Goal: Task Accomplishment & Management: Use online tool/utility

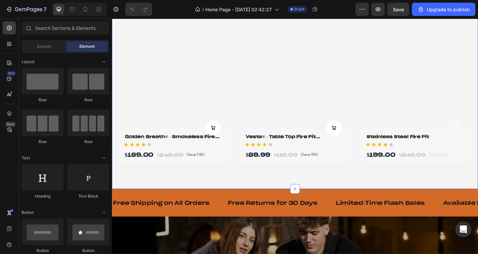
scroll to position [465, 0]
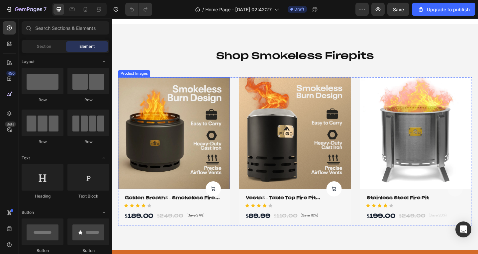
drag, startPoint x: 210, startPoint y: 87, endPoint x: 171, endPoint y: 97, distance: 40.0
click at [210, 87] on img at bounding box center [180, 144] width 122 height 122
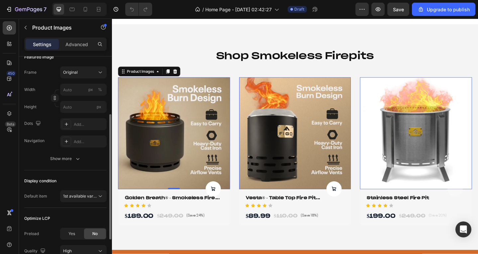
scroll to position [158, 0]
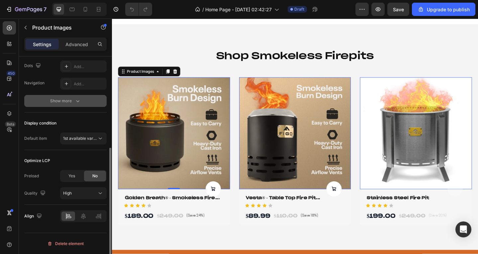
click at [73, 95] on button "Show more" at bounding box center [65, 101] width 82 height 12
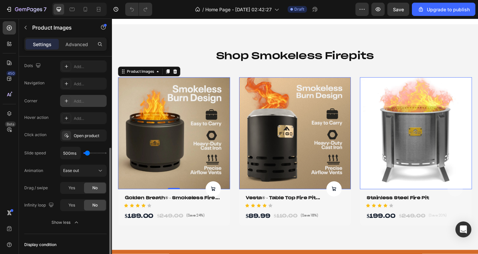
click at [92, 105] on div "Add..." at bounding box center [83, 101] width 47 height 12
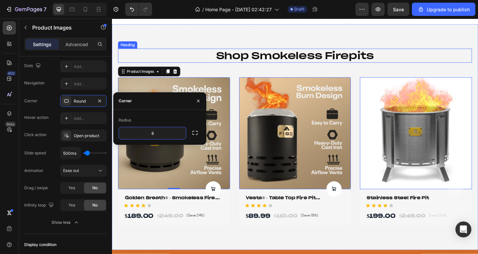
click at [160, 39] on div "shop smokeless firepits Heading Product Images 0 Product Cart Button Golden Bre…" at bounding box center [311, 148] width 399 height 246
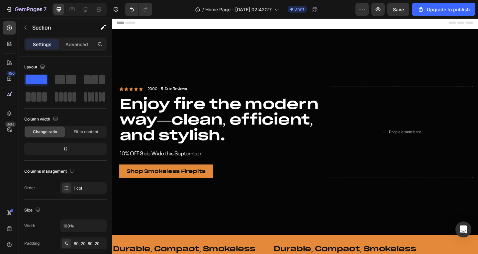
scroll to position [0, 0]
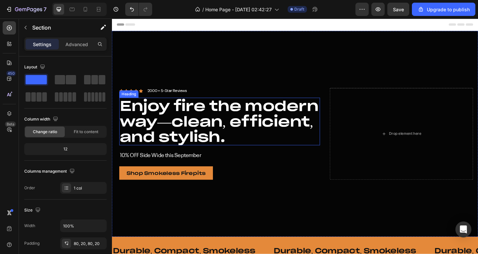
click at [175, 111] on h2 "Enjoy fire the modern way—clean, efficient, and stylish." at bounding box center [229, 131] width 219 height 52
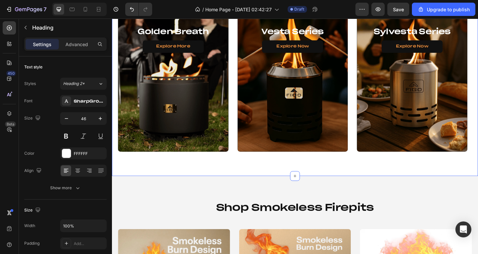
scroll to position [366, 0]
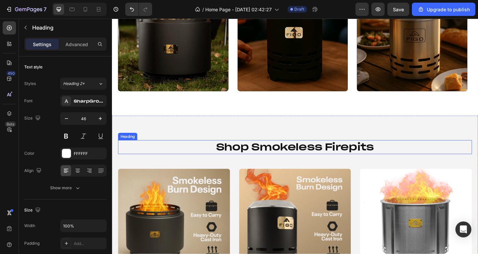
click at [250, 159] on h2 "shop smokeless firepits" at bounding box center [312, 158] width 386 height 15
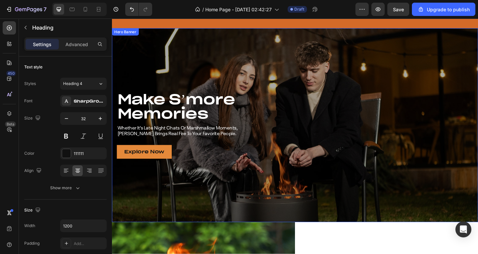
scroll to position [731, 0]
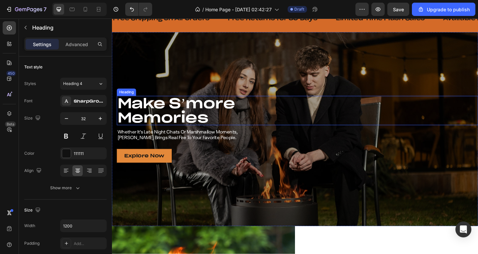
click at [160, 123] on h2 "make s’more memories" at bounding box center [314, 119] width 394 height 32
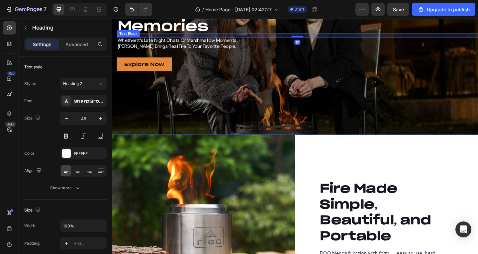
scroll to position [931, 0]
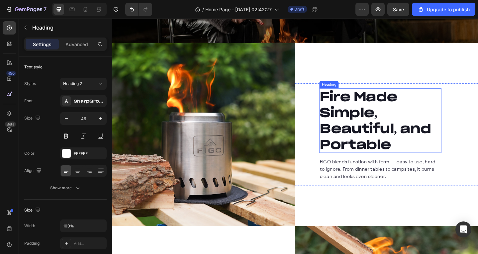
click at [380, 140] on h2 "Fire Made Simple, Beautiful, and Portable" at bounding box center [404, 130] width 133 height 70
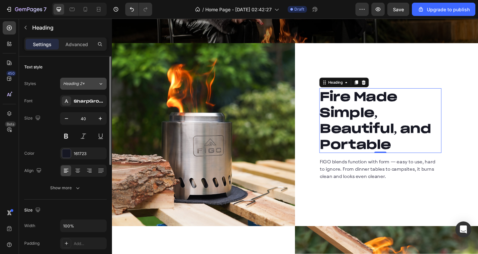
click at [94, 85] on div "Heading 2*" at bounding box center [80, 84] width 35 height 6
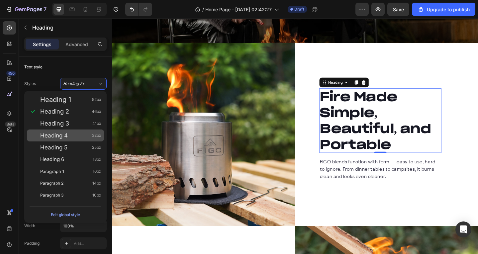
click at [96, 136] on span "32px" at bounding box center [96, 135] width 9 height 7
type input "32"
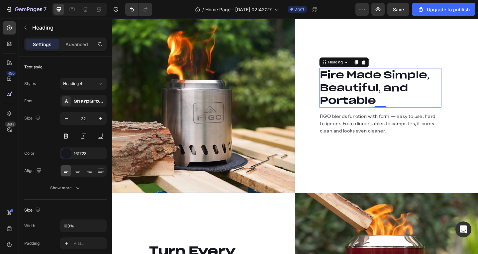
scroll to position [997, 0]
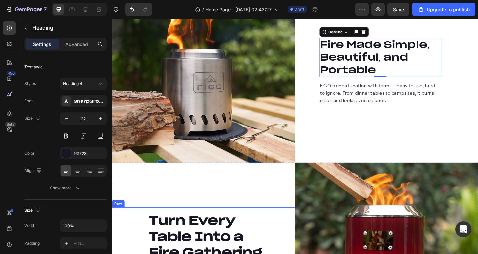
click at [201, 233] on h2 "Turn Every Table Into a Fire Gathering" at bounding box center [218, 256] width 133 height 53
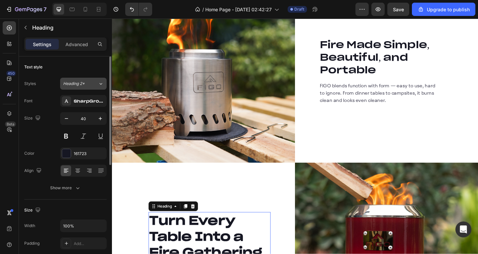
click at [87, 82] on div "Heading 2*" at bounding box center [76, 84] width 27 height 6
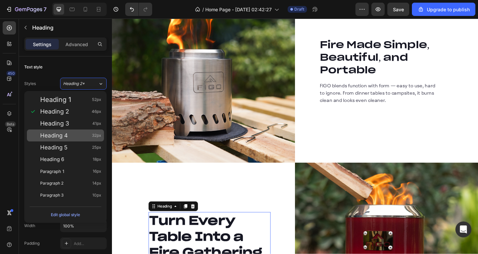
click at [82, 135] on div "Heading 4 32px" at bounding box center [70, 135] width 61 height 7
type input "32"
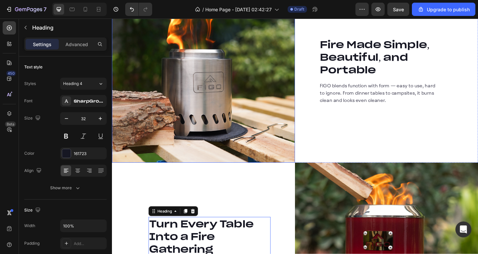
scroll to position [1097, 0]
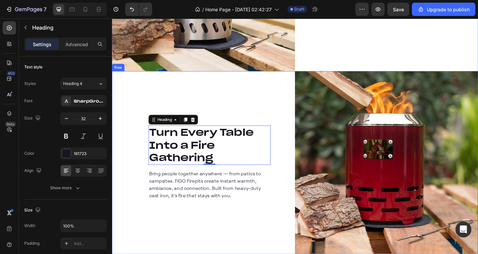
click at [296, 109] on div "Turn Every Table Into a Fire Gathering Heading 0 Bring people together anywhere…" at bounding box center [211, 175] width 199 height 199
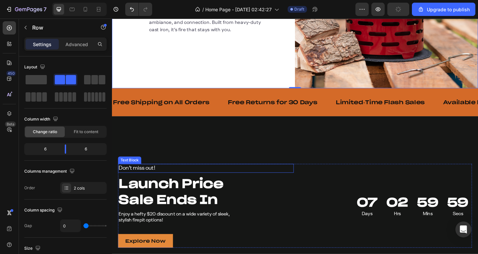
scroll to position [1363, 0]
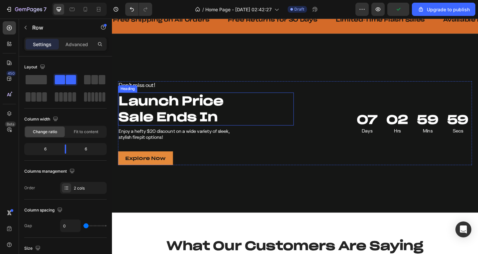
click at [188, 111] on strong "Launch Price" at bounding box center [176, 108] width 114 height 17
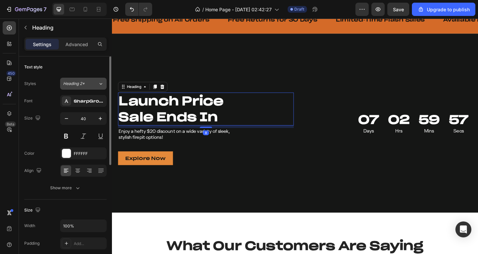
click at [79, 88] on button "Heading 2*" at bounding box center [83, 84] width 47 height 12
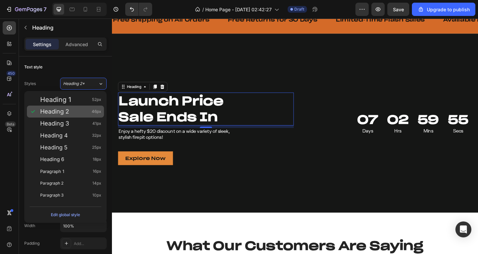
click at [89, 110] on div "Heading 2 46px" at bounding box center [70, 111] width 61 height 7
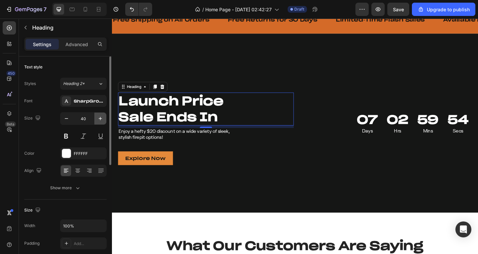
click at [96, 120] on button "button" at bounding box center [100, 119] width 12 height 12
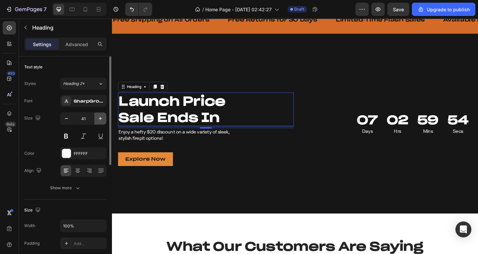
click at [96, 120] on button "button" at bounding box center [100, 119] width 12 height 12
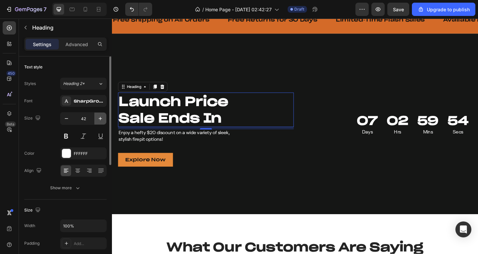
click at [96, 120] on button "button" at bounding box center [100, 119] width 12 height 12
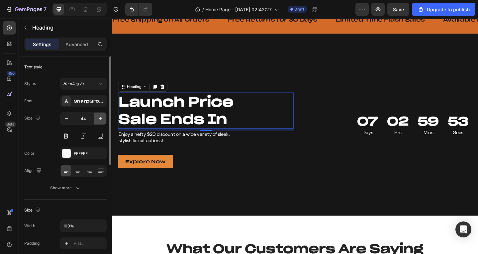
click at [96, 120] on button "button" at bounding box center [100, 119] width 12 height 12
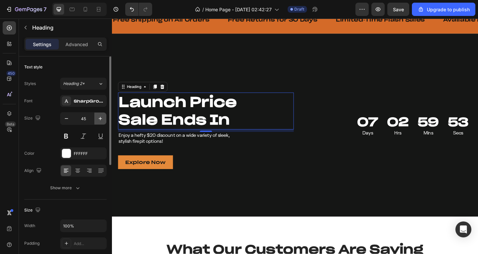
click at [96, 120] on button "button" at bounding box center [100, 119] width 12 height 12
type input "46"
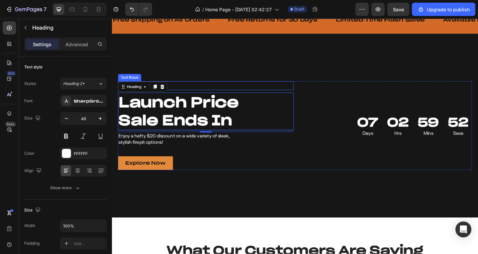
click at [210, 89] on p "Don’t miss out!" at bounding box center [188, 92] width 138 height 8
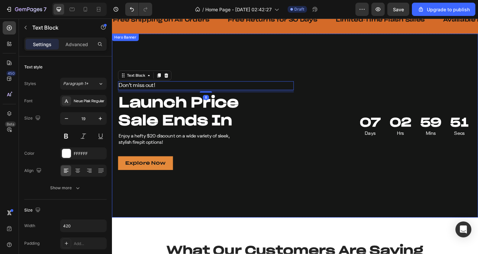
click at [223, 66] on div "Don’t miss out! Text Block 8 Launch Price Sale Ends In Heading Enjoy a hefty $2…" at bounding box center [311, 135] width 399 height 200
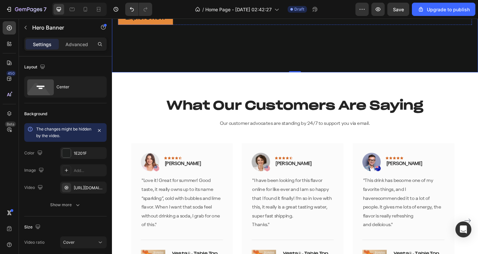
scroll to position [1529, 0]
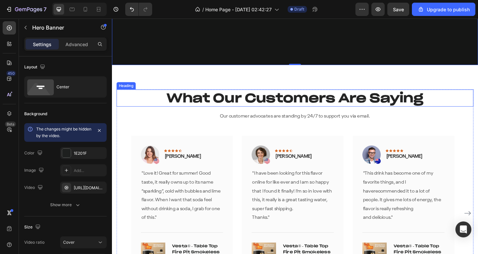
click at [225, 105] on p "What Our Customers Are Saying" at bounding box center [312, 105] width 388 height 17
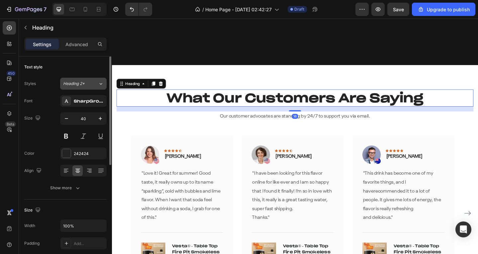
click at [94, 88] on button "Heading 2*" at bounding box center [83, 84] width 47 height 12
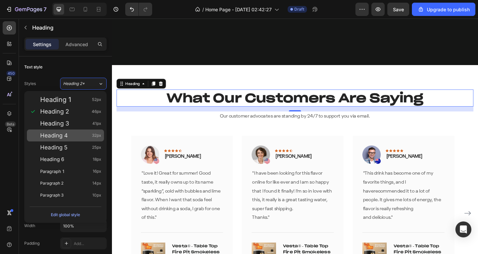
click at [83, 133] on div "Heading 4 32px" at bounding box center [70, 135] width 61 height 7
type input "32"
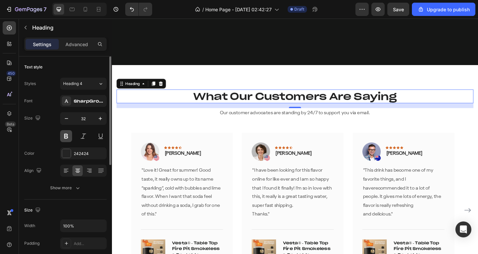
click at [66, 136] on button at bounding box center [66, 136] width 12 height 12
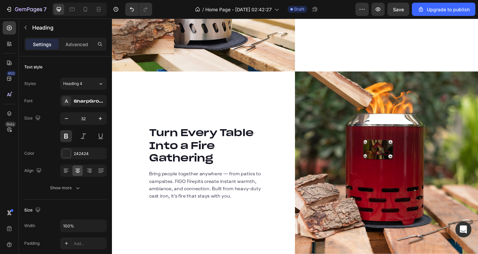
scroll to position [1064, 0]
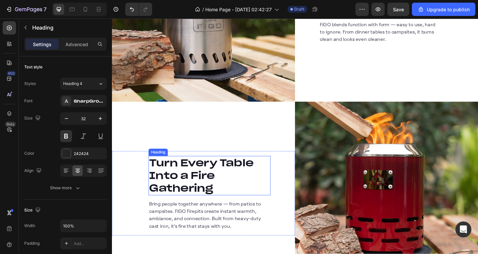
click at [189, 171] on h2 "Turn Every Table Into a Fire Gathering" at bounding box center [218, 190] width 133 height 43
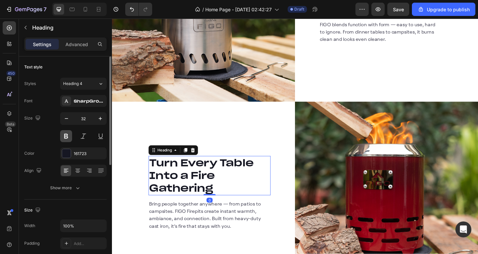
click at [70, 133] on button at bounding box center [66, 136] width 12 height 12
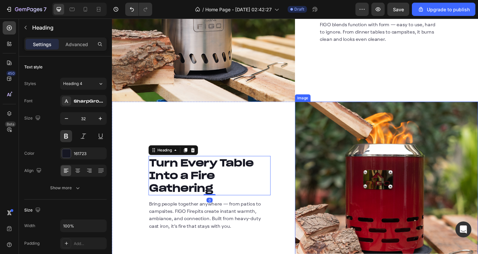
scroll to position [997, 0]
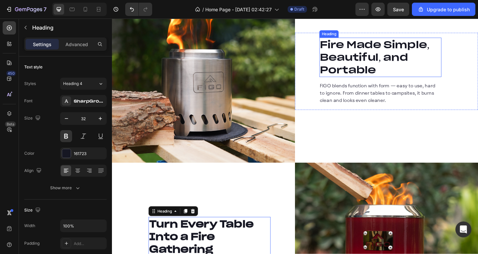
click at [379, 72] on h2 "Fire Made Simple, Beautiful, and Portable" at bounding box center [404, 61] width 133 height 43
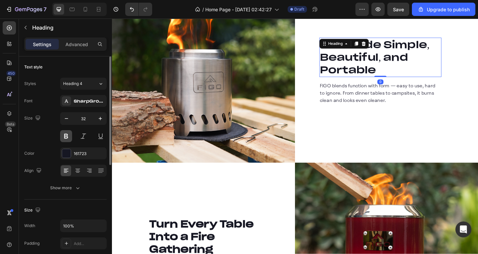
click at [61, 135] on button at bounding box center [66, 136] width 12 height 12
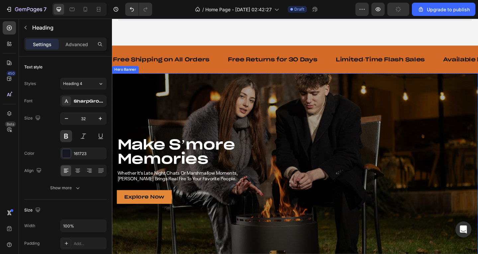
scroll to position [366, 0]
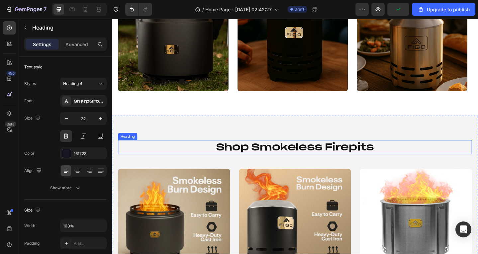
click at [286, 157] on h2 "shop smokeless firepits" at bounding box center [312, 158] width 386 height 15
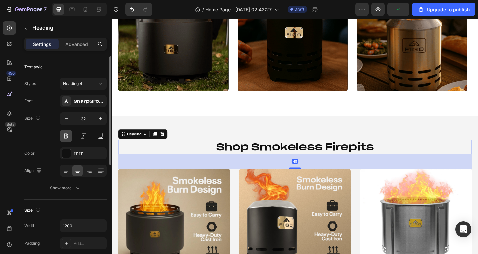
click at [63, 137] on button at bounding box center [66, 136] width 12 height 12
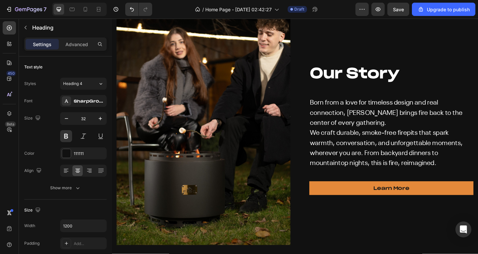
scroll to position [1895, 0]
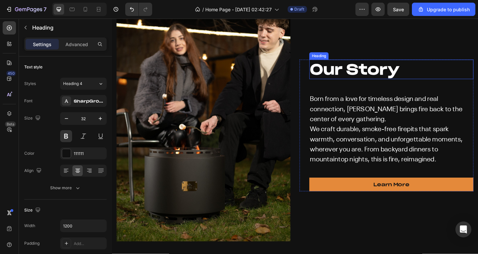
drag, startPoint x: 360, startPoint y: 78, endPoint x: 346, endPoint y: 83, distance: 14.3
click at [360, 78] on strong "Our Story" at bounding box center [376, 74] width 97 height 20
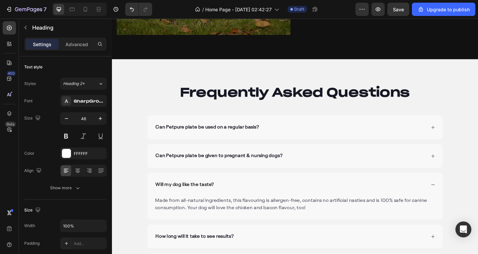
scroll to position [2128, 0]
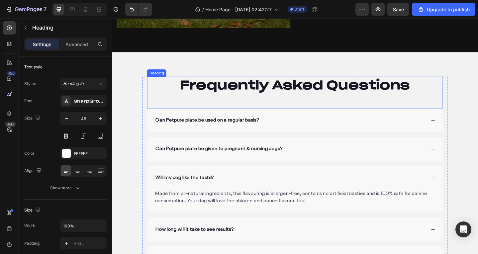
click at [262, 95] on p "Frequently Asked Questions" at bounding box center [311, 91] width 321 height 17
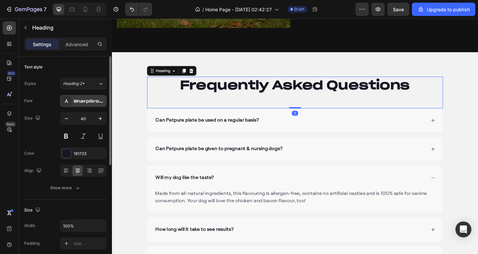
click at [99, 103] on div "SharpGroteskPETrialMedium-25-BF646589e6051e7" at bounding box center [89, 101] width 31 height 6
click at [80, 82] on span "Heading 2*" at bounding box center [74, 84] width 22 height 6
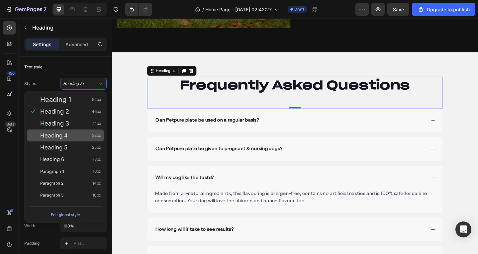
click at [84, 132] on div "Heading 4 32px" at bounding box center [70, 135] width 61 height 7
type input "32"
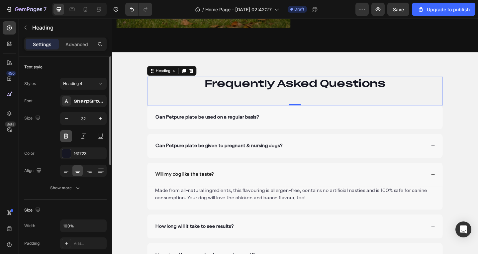
click at [66, 133] on button at bounding box center [66, 136] width 12 height 12
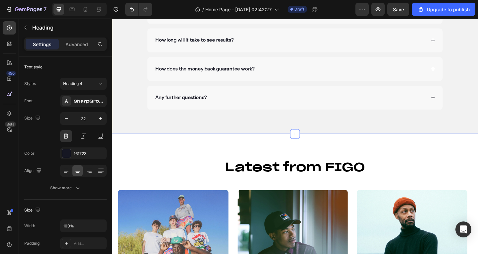
scroll to position [2394, 0]
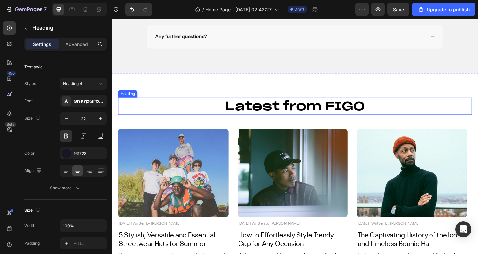
click at [284, 111] on h2 "Latest from FIGO" at bounding box center [312, 114] width 386 height 19
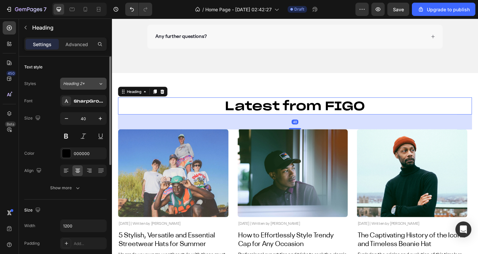
click at [81, 84] on span "Heading 2*" at bounding box center [74, 84] width 22 height 6
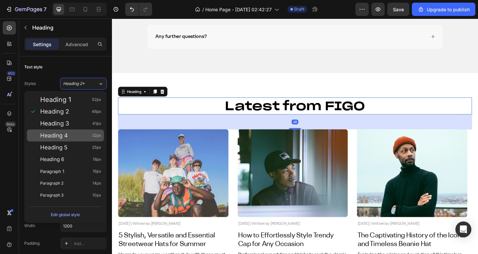
click at [83, 136] on div "Heading 4 32px" at bounding box center [70, 135] width 61 height 7
type input "32"
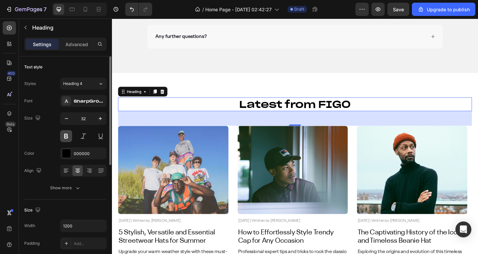
click at [65, 136] on button at bounding box center [66, 136] width 12 height 12
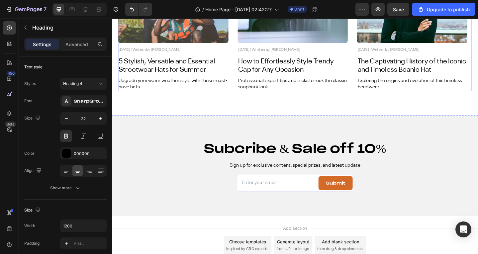
scroll to position [2593, 0]
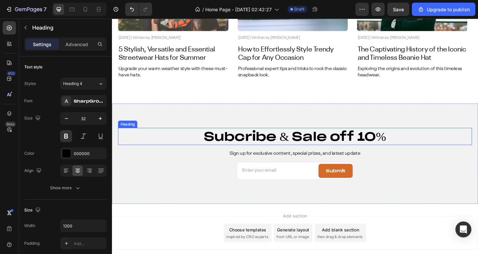
click at [264, 151] on h2 "Subcribe & Sale off 10%" at bounding box center [312, 147] width 386 height 19
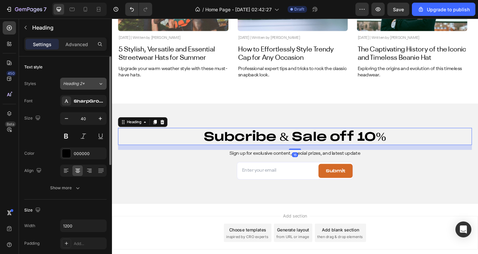
click at [89, 85] on div "Heading 2*" at bounding box center [76, 84] width 27 height 6
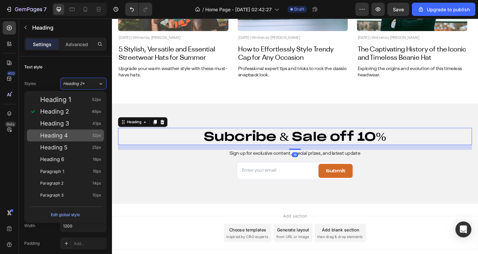
click at [89, 130] on div "Heading 4 32px" at bounding box center [65, 136] width 77 height 12
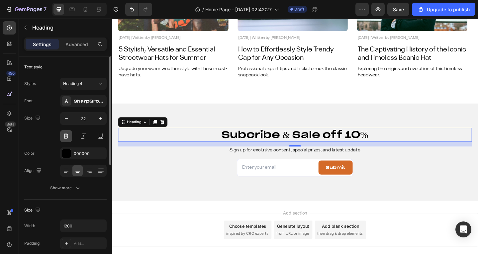
click at [67, 139] on button at bounding box center [66, 136] width 12 height 12
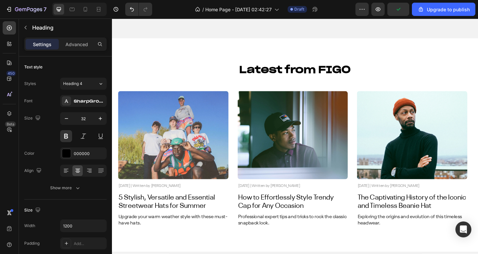
scroll to position [2199, 0]
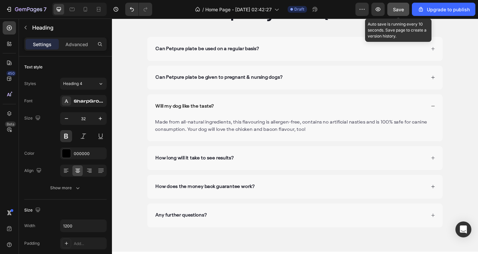
click at [399, 8] on span "Save" at bounding box center [398, 10] width 11 height 6
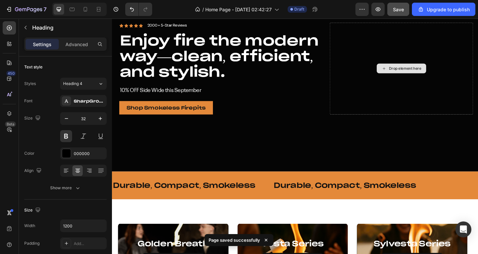
scroll to position [0, 0]
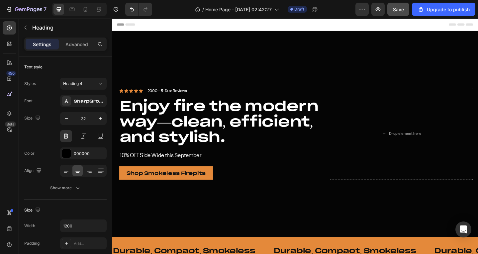
click at [84, 16] on div "7 / Home Page - [DATE] 02:42:27 Draft Preview Save Upgrade to publish" at bounding box center [239, 9] width 478 height 19
click at [84, 10] on icon at bounding box center [85, 9] width 7 height 7
type input "29"
type input "100%"
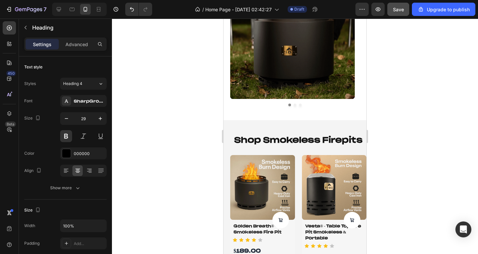
scroll to position [332, 0]
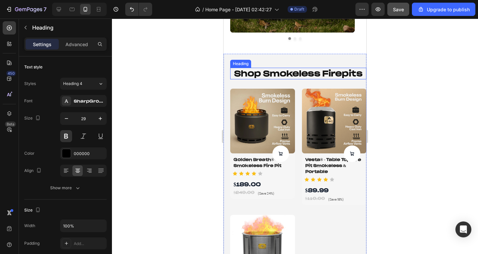
click at [302, 79] on h2 "shop smokeless firepits" at bounding box center [298, 74] width 136 height 12
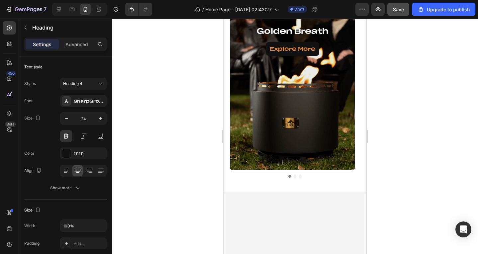
scroll to position [0, 0]
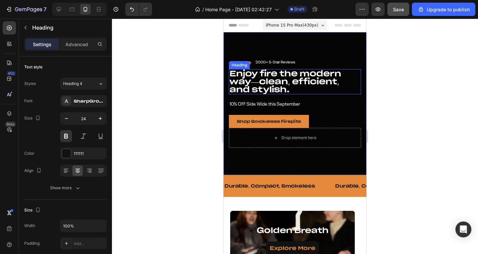
click at [290, 85] on h2 "Enjoy fire the modern way—clean, efficient, and stylish." at bounding box center [295, 81] width 132 height 25
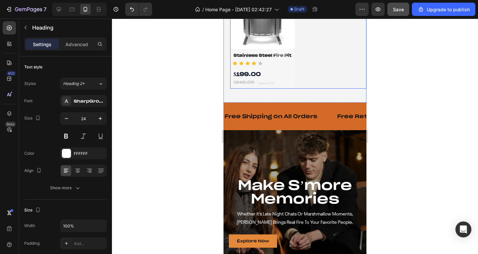
scroll to position [565, 0]
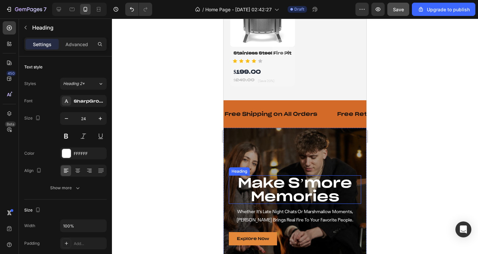
click at [292, 191] on h2 "make s’more memories" at bounding box center [295, 190] width 132 height 29
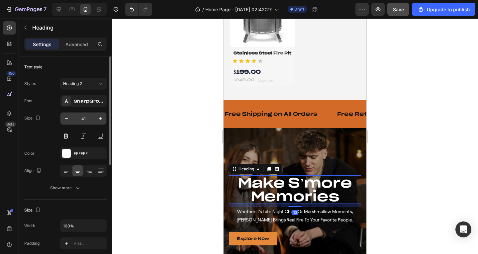
click at [84, 120] on input "41" at bounding box center [83, 119] width 22 height 12
click at [92, 86] on div "Heading 2" at bounding box center [80, 84] width 35 height 6
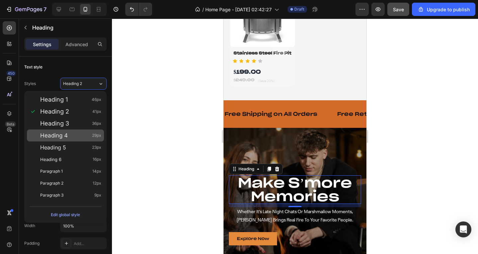
click at [76, 136] on div "Heading 4 29px" at bounding box center [70, 135] width 61 height 7
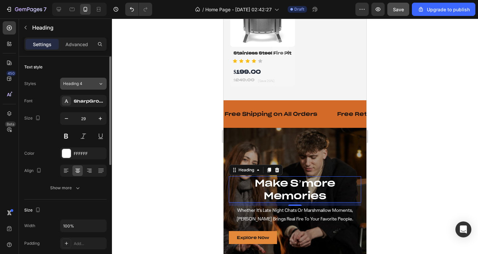
click at [90, 79] on button "Heading 4" at bounding box center [83, 84] width 47 height 12
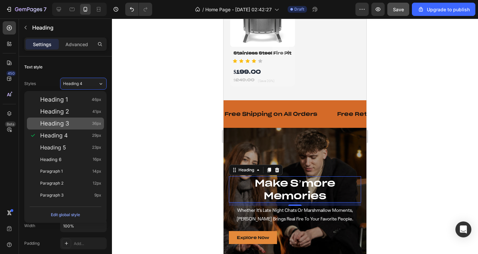
click at [80, 121] on div "Heading 3 36px" at bounding box center [70, 123] width 61 height 7
type input "36"
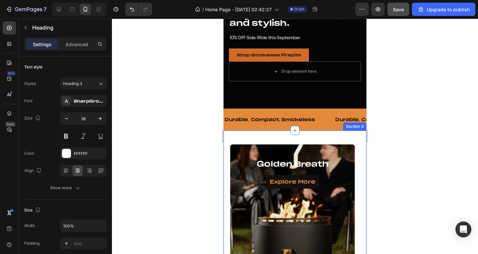
scroll to position [0, 0]
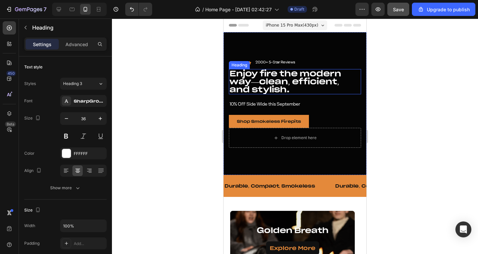
click at [279, 88] on h2 "Enjoy fire the modern way—clean, efficient, and stylish." at bounding box center [295, 81] width 132 height 25
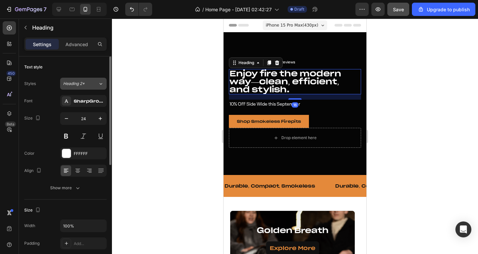
click at [97, 81] on div "Heading 2*" at bounding box center [80, 84] width 35 height 6
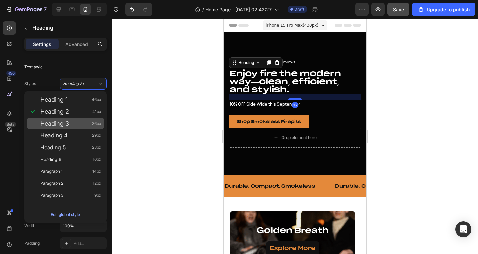
click at [92, 124] on span "36px" at bounding box center [96, 123] width 9 height 7
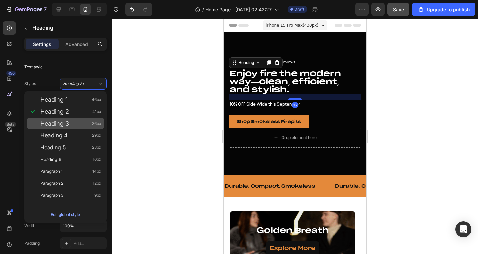
type input "36"
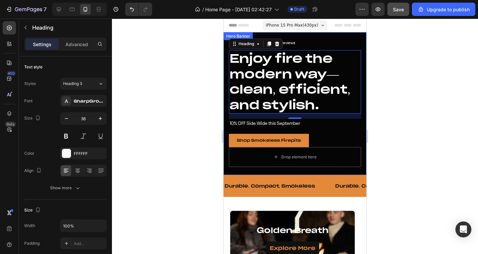
click at [343, 128] on div "Icon Icon Icon Icon Icon Icon List 2000+ 5-Star Reviews Text Block Row Enjoy fi…" at bounding box center [295, 93] width 132 height 107
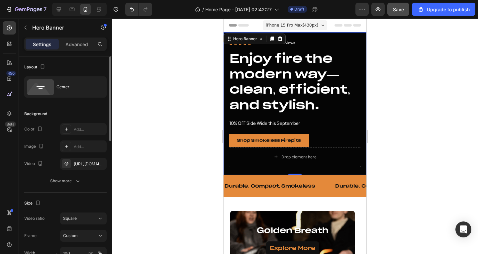
click at [60, 174] on div "The changes might be hidden by the video. Color Add... Image Add... Video [URL]…" at bounding box center [65, 155] width 82 height 64
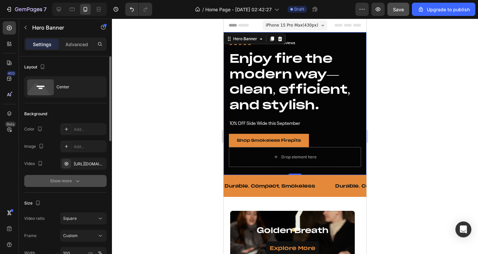
click at [60, 177] on button "Show more" at bounding box center [65, 181] width 82 height 12
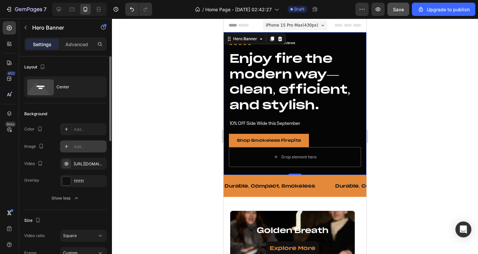
scroll to position [100, 0]
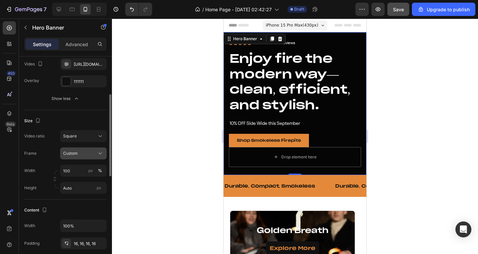
click at [88, 157] on button "Custom" at bounding box center [83, 154] width 47 height 12
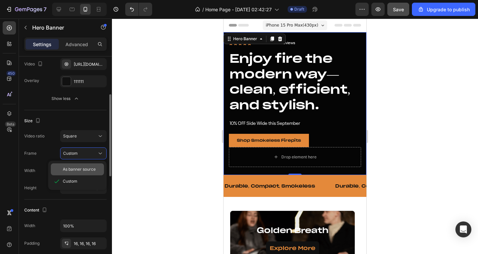
click at [87, 164] on div "As banner source" at bounding box center [77, 170] width 53 height 12
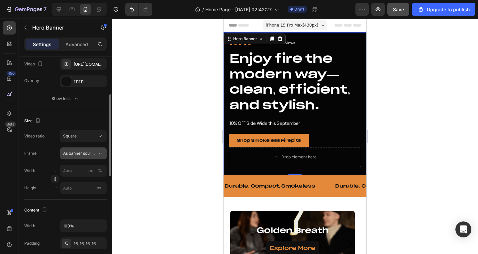
click at [92, 149] on button "As banner source" at bounding box center [83, 154] width 47 height 12
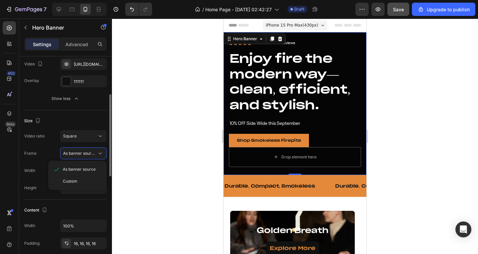
click at [85, 127] on div "Size Video ratio Square Frame As banner source As banner source Custom Width px…" at bounding box center [65, 154] width 82 height 89
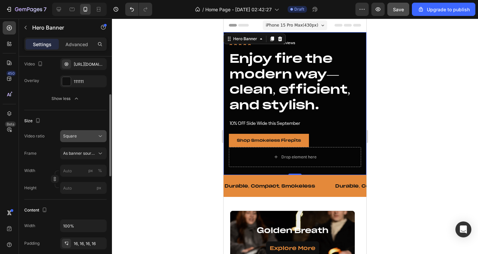
click at [82, 138] on div "Square" at bounding box center [80, 136] width 34 height 6
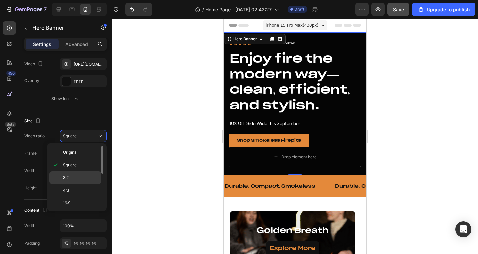
click at [77, 184] on div "3:2" at bounding box center [76, 190] width 52 height 13
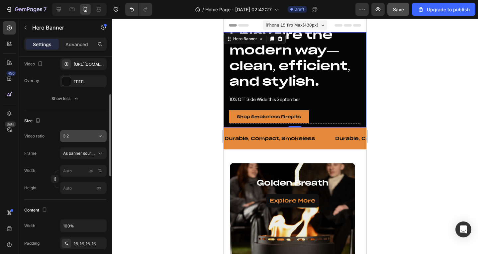
click at [88, 134] on div "3:2" at bounding box center [80, 136] width 34 height 6
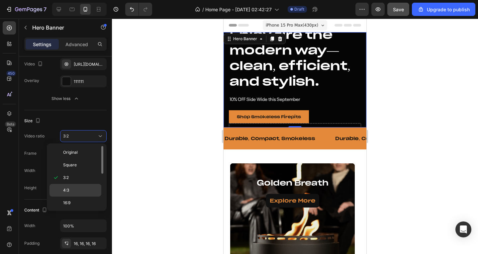
click at [77, 191] on p "4:3" at bounding box center [80, 191] width 35 height 6
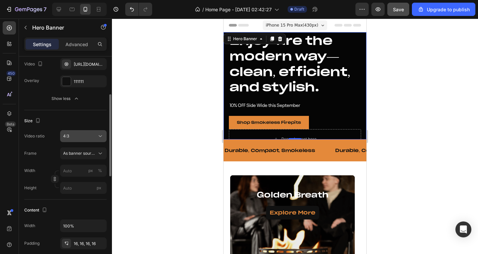
click at [79, 139] on div "4:3" at bounding box center [80, 136] width 34 height 6
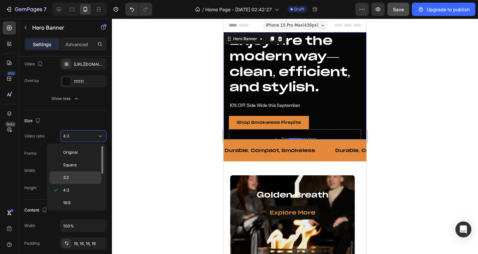
scroll to position [77, 0]
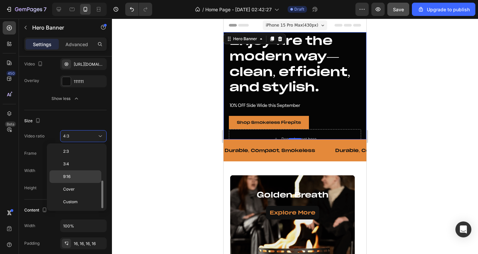
click at [78, 183] on div "9:16" at bounding box center [76, 189] width 52 height 13
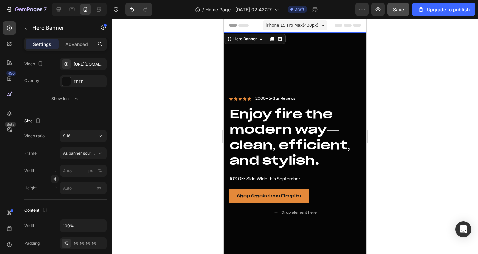
scroll to position [66, 0]
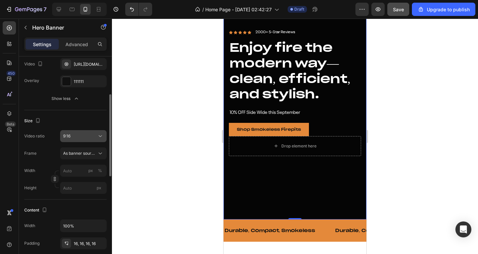
click at [74, 132] on button "9:16" at bounding box center [83, 136] width 47 height 12
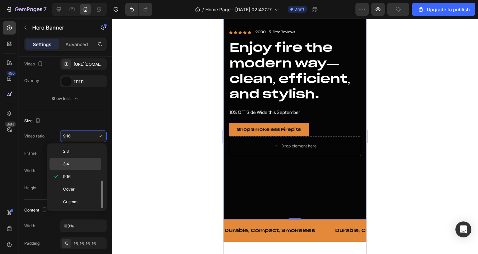
click at [76, 161] on div "3:4" at bounding box center [76, 164] width 52 height 13
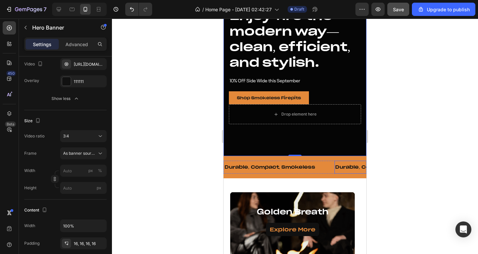
scroll to position [0, 0]
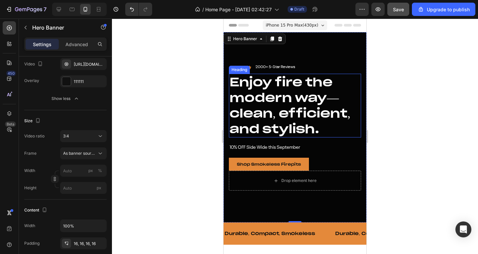
click at [299, 82] on h2 "Enjoy fire the modern way—clean, efficient, and stylish." at bounding box center [295, 106] width 132 height 64
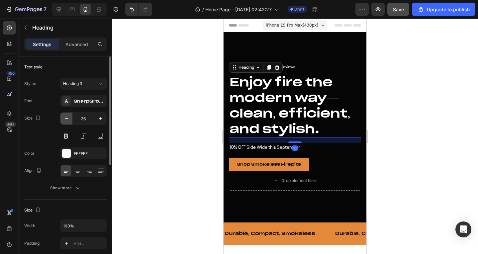
click at [69, 115] on button "button" at bounding box center [67, 119] width 12 height 12
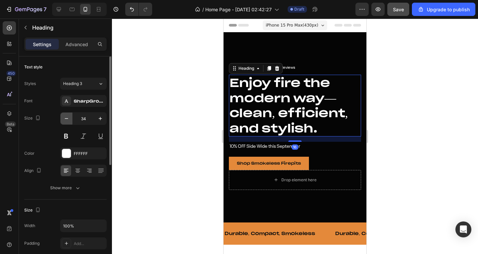
click at [69, 115] on button "button" at bounding box center [67, 119] width 12 height 12
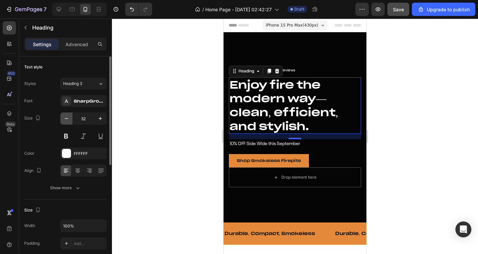
click at [69, 115] on button "button" at bounding box center [67, 119] width 12 height 12
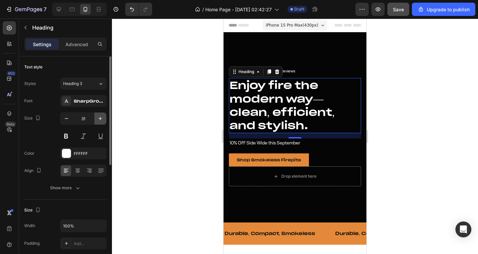
click at [95, 117] on button "button" at bounding box center [100, 119] width 12 height 12
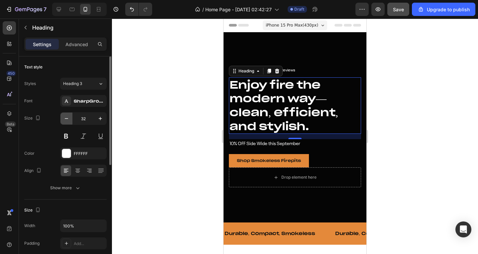
click at [64, 114] on button "button" at bounding box center [67, 119] width 12 height 12
type input "30"
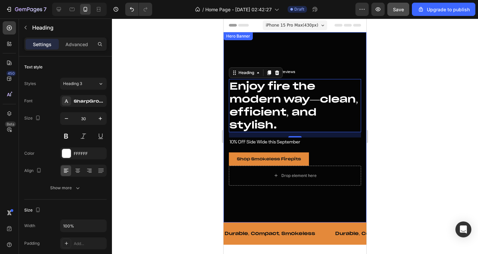
click at [332, 64] on div "Icon Icon Icon Icon Icon Icon List 2000+ 5-Star Reviews Text Block Row Enjoy fi…" at bounding box center [295, 127] width 143 height 127
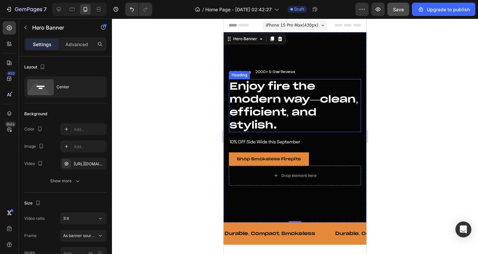
click at [281, 93] on h2 "Enjoy fire the modern way—clean, efficient, and stylish." at bounding box center [295, 105] width 132 height 53
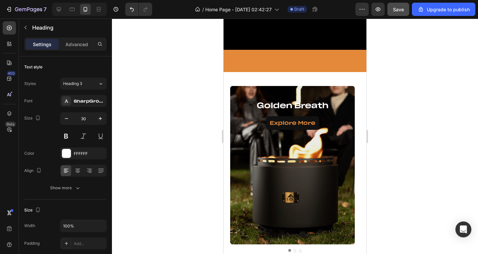
scroll to position [366, 0]
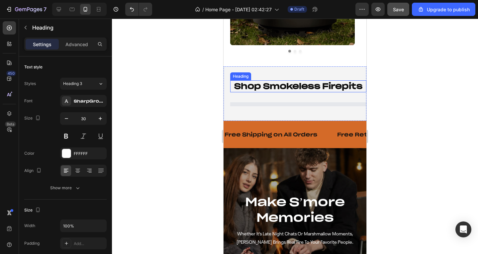
click at [302, 86] on h2 "shop smokeless firepits" at bounding box center [298, 86] width 136 height 12
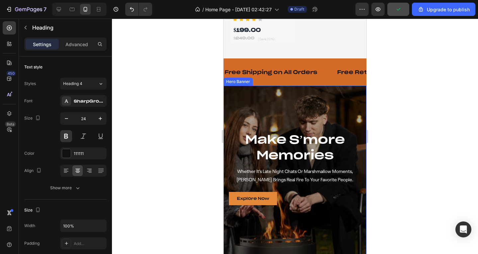
scroll to position [665, 0]
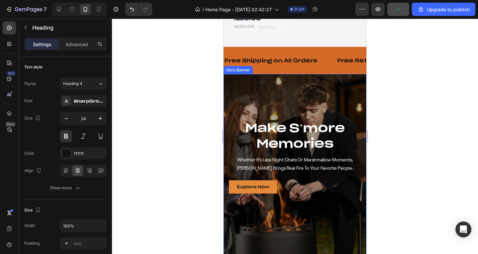
click at [289, 134] on h2 "make s’more memories" at bounding box center [295, 136] width 132 height 33
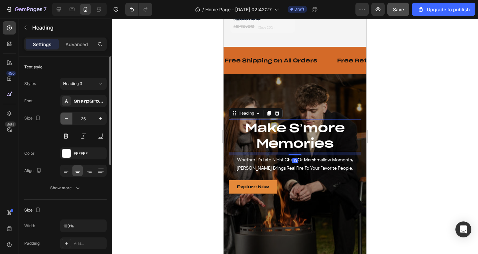
click at [67, 119] on icon "button" at bounding box center [66, 118] width 7 height 7
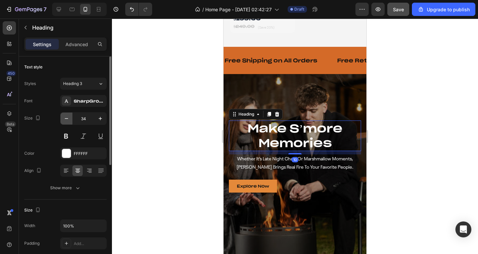
click at [67, 119] on icon "button" at bounding box center [66, 118] width 7 height 7
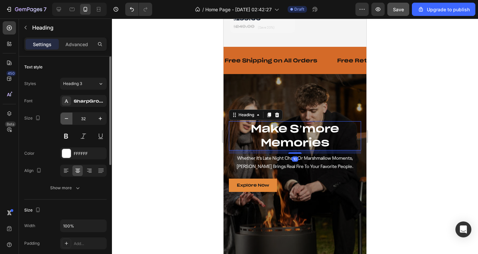
click at [67, 119] on icon "button" at bounding box center [66, 118] width 7 height 7
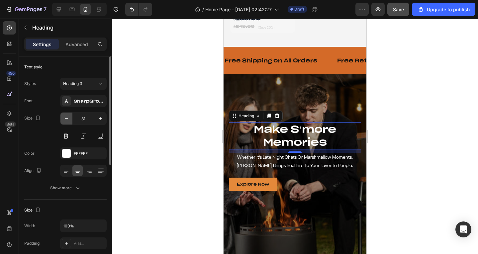
type input "30"
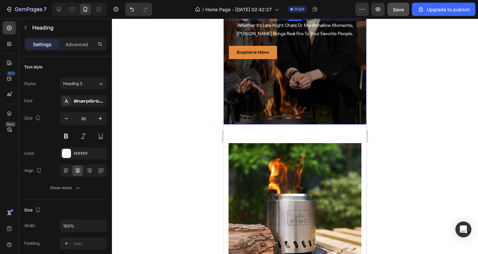
scroll to position [731, 0]
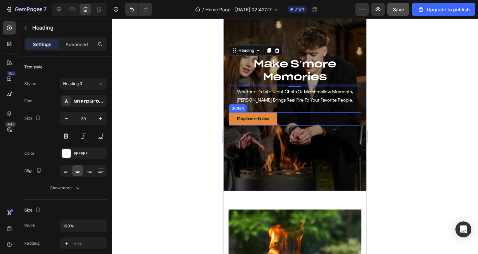
click at [287, 114] on div "Explore Now Button" at bounding box center [295, 118] width 132 height 13
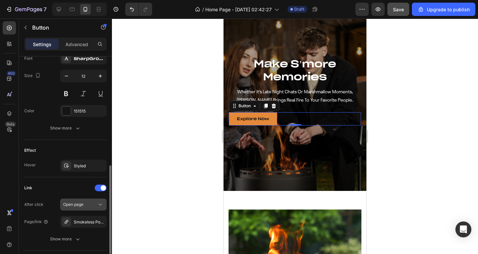
scroll to position [312, 0]
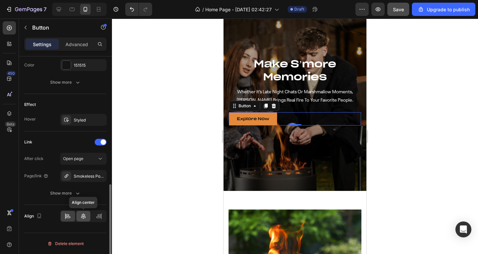
click at [81, 213] on icon at bounding box center [83, 216] width 7 height 7
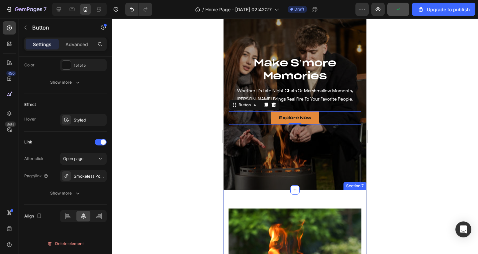
scroll to position [665, 0]
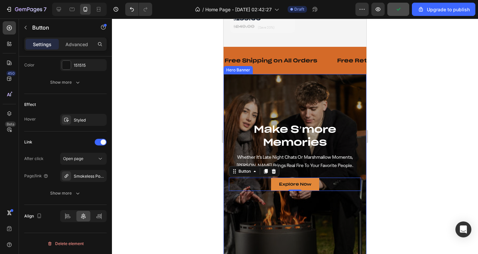
click at [295, 100] on div "Overlay" at bounding box center [295, 165] width 143 height 182
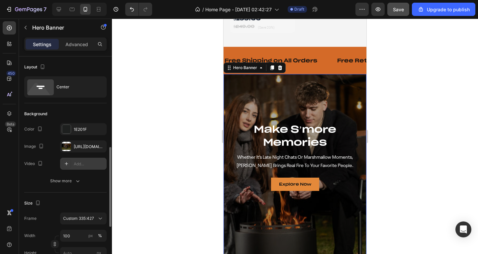
scroll to position [66, 0]
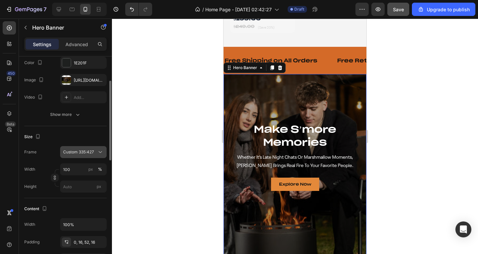
click at [73, 154] on span "Custom 335:427" at bounding box center [78, 152] width 31 height 6
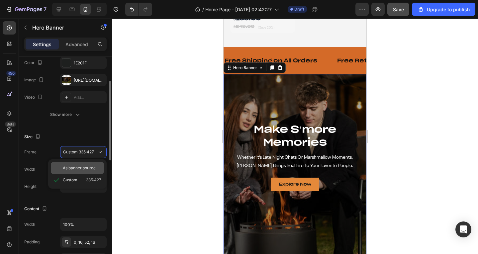
click at [77, 163] on div "As banner source" at bounding box center [77, 168] width 53 height 12
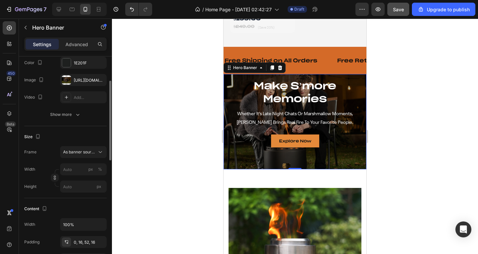
click at [301, 158] on div "make s’more memories Heading whether it’s late night chats or marshmallow momen…" at bounding box center [295, 122] width 143 height 86
click at [81, 239] on div "0, 16, 52, 16" at bounding box center [83, 242] width 47 height 12
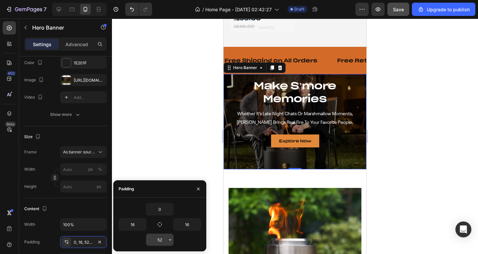
click at [162, 239] on input "52" at bounding box center [159, 240] width 27 height 12
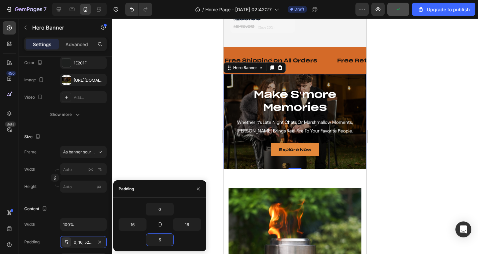
type input "52"
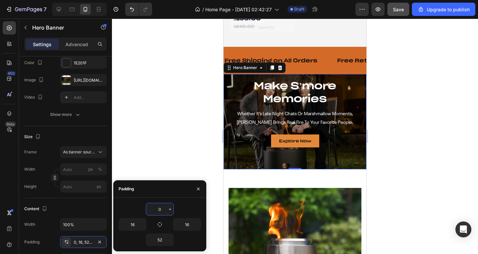
paste input "52"
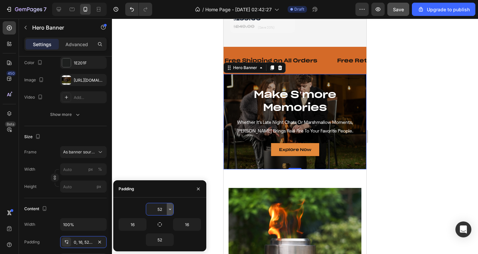
click at [168, 208] on icon "button" at bounding box center [170, 209] width 5 height 5
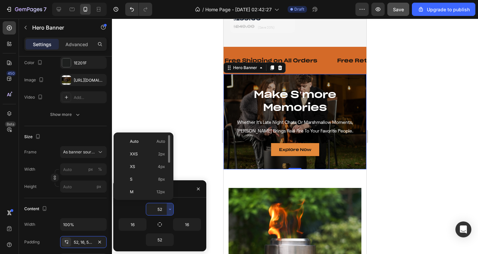
scroll to position [77, 0]
click at [159, 156] on span "32px" at bounding box center [160, 153] width 9 height 6
type input "32"
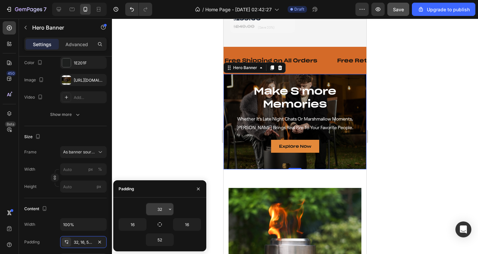
click at [157, 208] on input "32" at bounding box center [159, 209] width 27 height 12
click at [157, 235] on input "52" at bounding box center [159, 240] width 27 height 12
paste input "3"
type input "32"
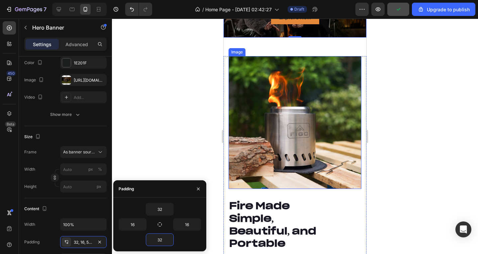
scroll to position [864, 0]
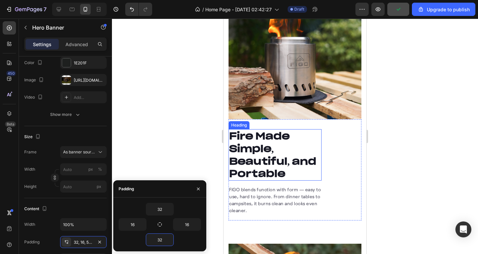
click at [259, 147] on h2 "Fire Made Simple, Beautiful, and Portable" at bounding box center [275, 155] width 93 height 52
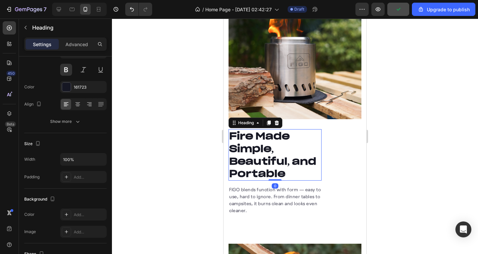
scroll to position [0, 0]
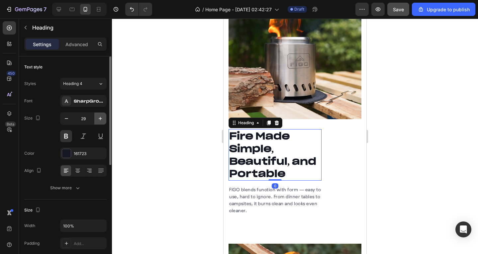
click at [97, 120] on icon "button" at bounding box center [100, 118] width 7 height 7
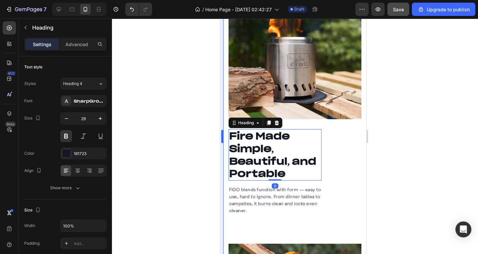
type input "30"
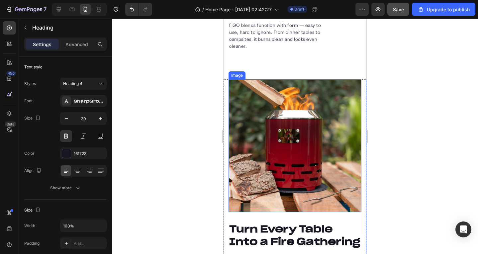
scroll to position [1064, 0]
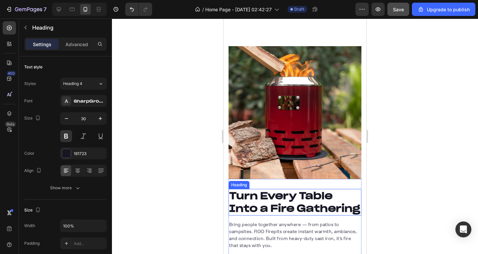
click at [257, 189] on h2 "Turn Every Table Into a Fire Gathering" at bounding box center [295, 202] width 133 height 26
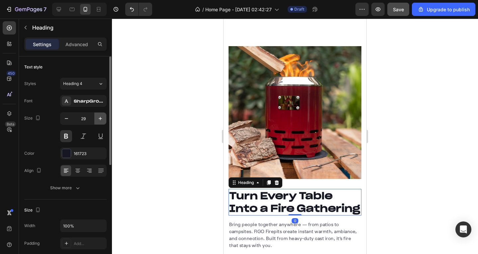
click at [97, 116] on button "button" at bounding box center [100, 119] width 12 height 12
type input "30"
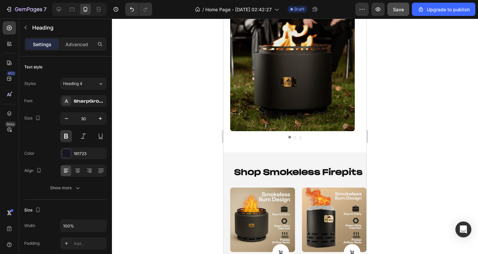
scroll to position [299, 0]
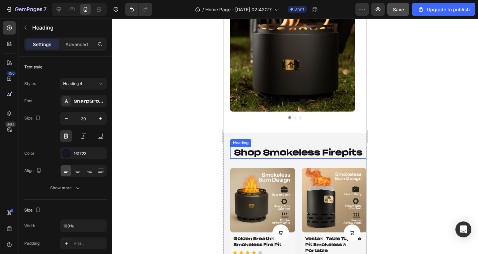
click at [290, 152] on h2 "shop smokeless firepits" at bounding box center [298, 153] width 136 height 12
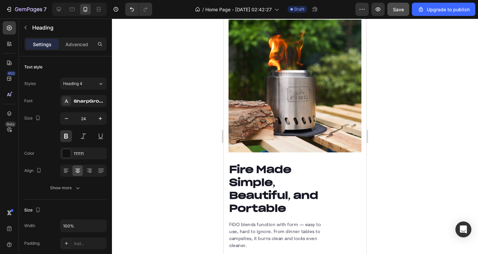
scroll to position [898, 0]
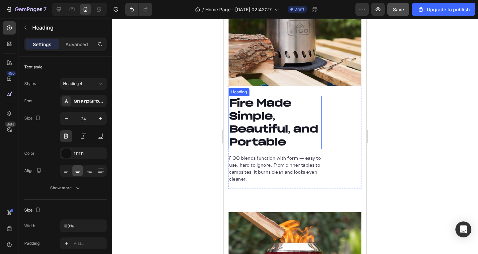
click at [263, 131] on h2 "Fire Made Simple, Beautiful, and Portable" at bounding box center [275, 122] width 93 height 53
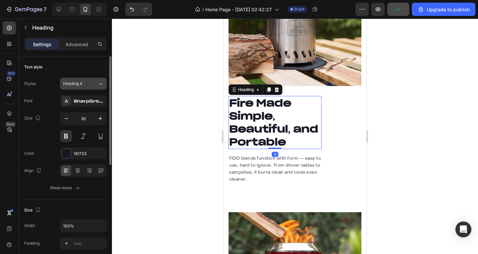
click at [91, 83] on div "Heading 4" at bounding box center [80, 84] width 35 height 6
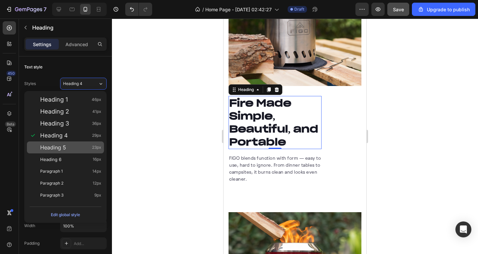
click at [85, 149] on div "Heading 5 23px" at bounding box center [70, 147] width 61 height 7
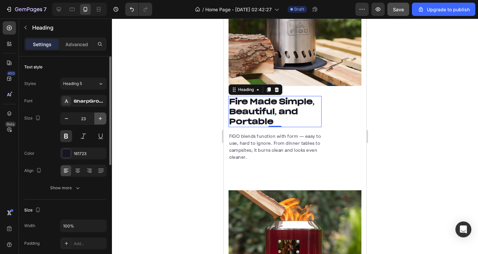
click at [102, 118] on icon "button" at bounding box center [100, 118] width 7 height 7
type input "24"
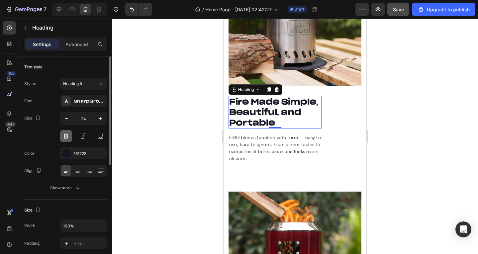
click at [67, 136] on button at bounding box center [66, 136] width 12 height 12
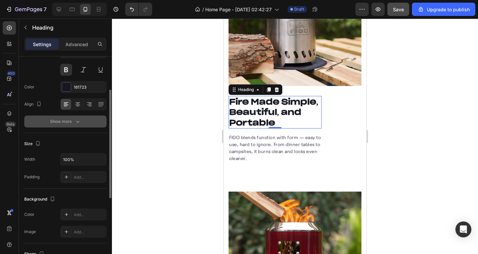
click at [71, 120] on div "Show more" at bounding box center [65, 121] width 31 height 7
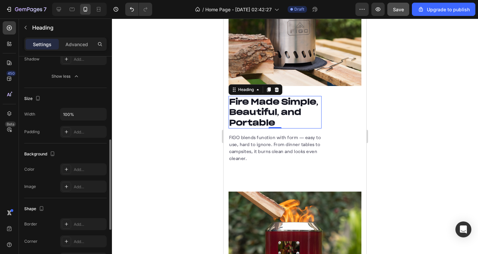
scroll to position [299, 0]
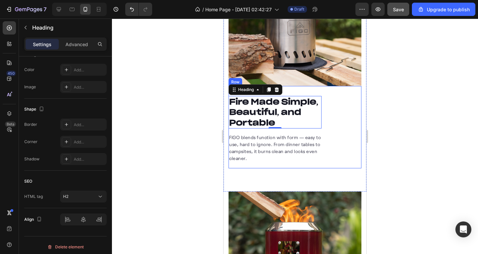
click at [331, 131] on div "Fire Made Simple, Beautiful, and Portable Heading 0 FIGO blends function with f…" at bounding box center [295, 127] width 133 height 82
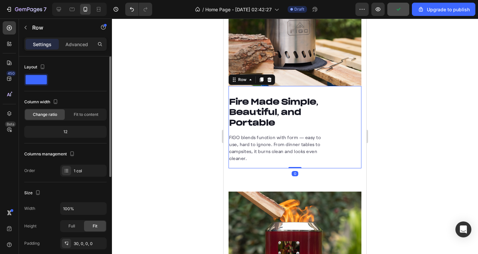
scroll to position [100, 0]
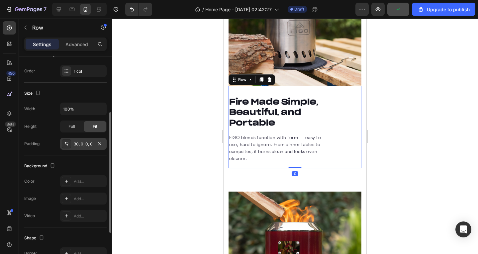
click at [78, 146] on div "30, 0, 0, 0" at bounding box center [83, 144] width 19 height 6
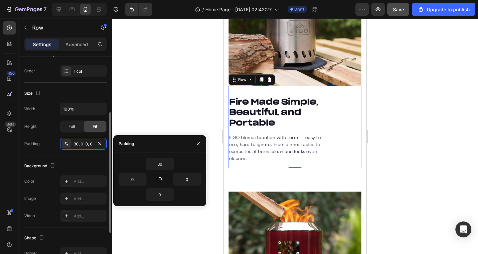
click at [43, 155] on div "Size Width 100% Height Full Fit Padding 30, 0, 0, 0" at bounding box center [65, 119] width 82 height 73
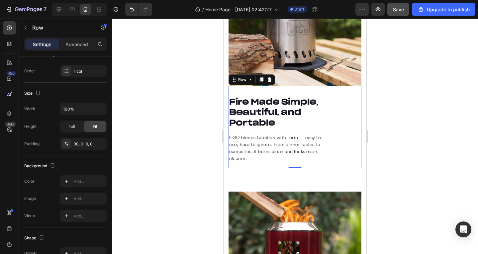
scroll to position [172, 0]
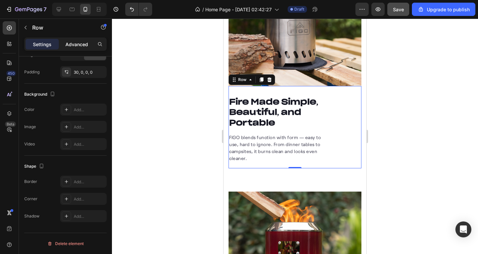
click at [84, 43] on p "Advanced" at bounding box center [77, 44] width 23 height 7
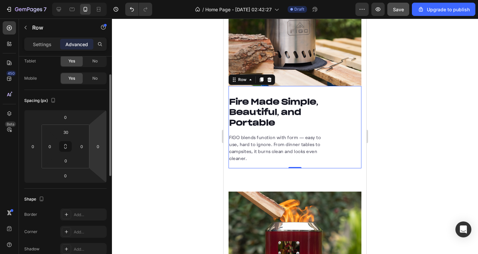
scroll to position [5, 0]
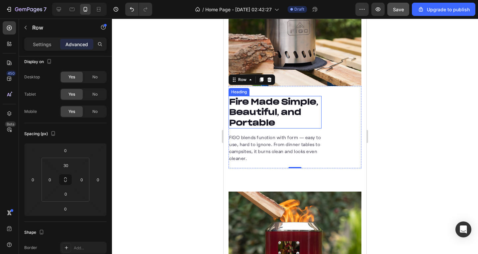
click at [305, 108] on h2 "Fire Made Simple, Beautiful, and Portable" at bounding box center [275, 112] width 93 height 33
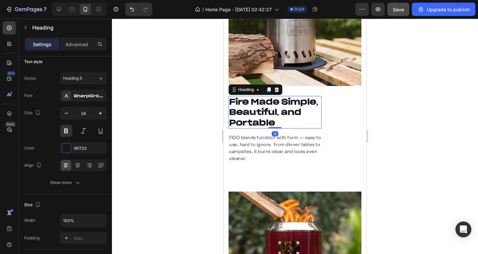
scroll to position [0, 0]
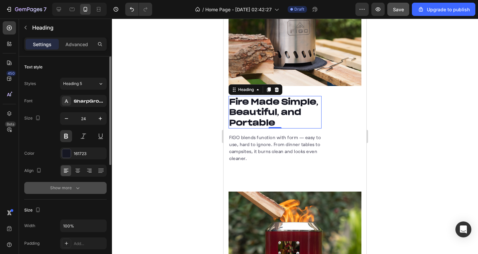
click at [62, 183] on button "Show more" at bounding box center [65, 188] width 82 height 12
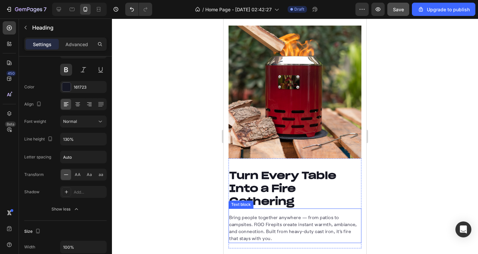
scroll to position [1130, 0]
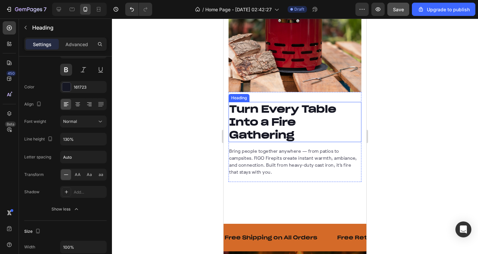
click at [312, 128] on h2 "Turn Every Table Into a Fire Gathering" at bounding box center [295, 122] width 133 height 40
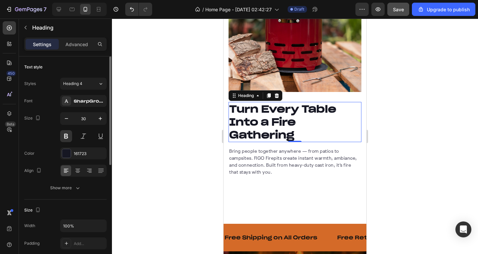
scroll to position [931, 0]
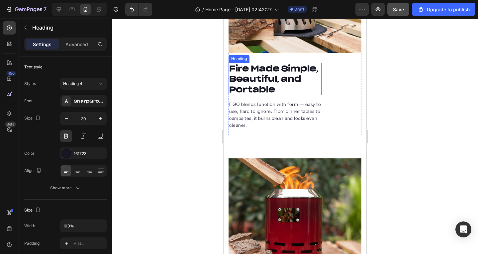
click at [268, 82] on h2 "Fire Made Simple, Beautiful, and Portable" at bounding box center [275, 79] width 93 height 33
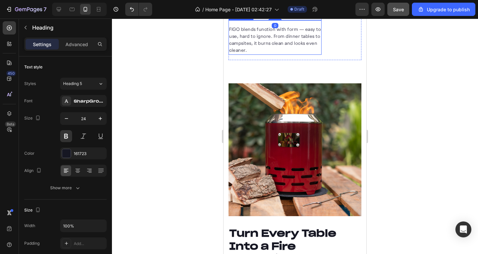
scroll to position [1097, 0]
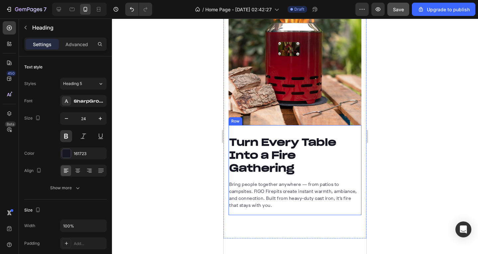
click at [287, 144] on h2 "Turn Every Table Into a Fire Gathering" at bounding box center [295, 155] width 133 height 40
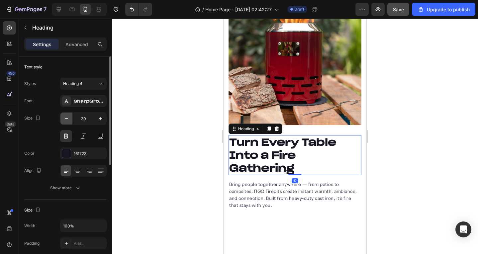
click at [68, 114] on button "button" at bounding box center [67, 119] width 12 height 12
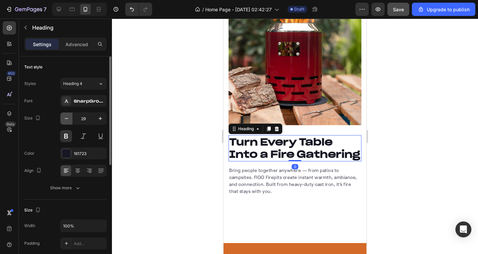
click at [68, 114] on button "button" at bounding box center [67, 119] width 12 height 12
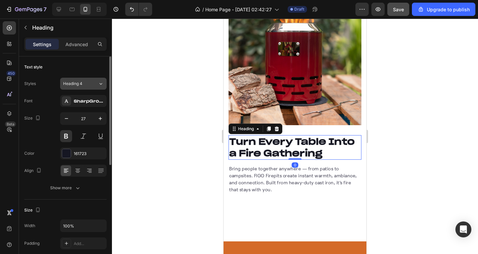
click at [81, 87] on button "Heading 4" at bounding box center [83, 84] width 47 height 12
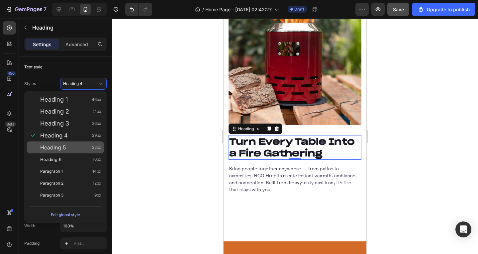
click at [85, 144] on div "Heading 5 23px" at bounding box center [65, 148] width 77 height 12
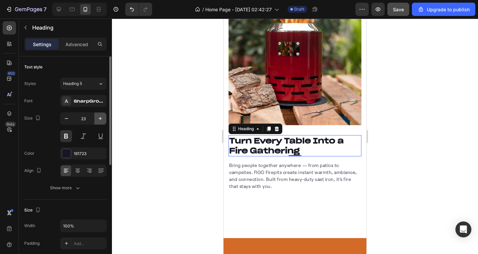
click at [102, 118] on icon "button" at bounding box center [100, 118] width 7 height 7
type input "24"
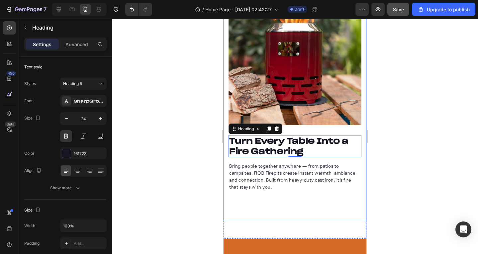
click at [320, 211] on div "Turn Every Table Into a Fire Gathering Heading 0 Bring people together anywhere…" at bounding box center [295, 106] width 143 height 228
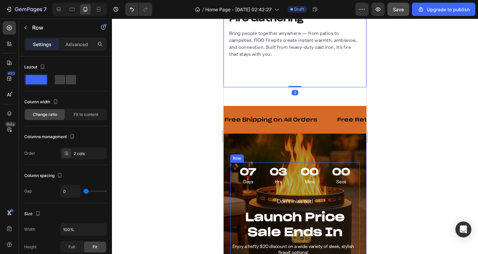
scroll to position [1164, 0]
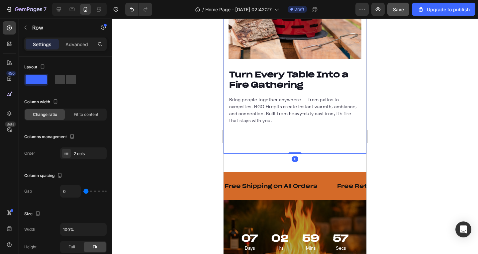
drag, startPoint x: 288, startPoint y: 154, endPoint x: 287, endPoint y: 146, distance: 7.4
click at [287, 146] on div "Turn Every Table Into a Fire Gathering Heading Bring people together anywhere —…" at bounding box center [295, 40] width 143 height 228
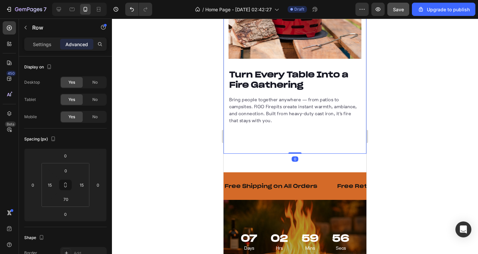
drag, startPoint x: 290, startPoint y: 153, endPoint x: 289, endPoint y: 143, distance: 10.1
click at [291, 145] on div "Turn Every Table Into a Fire Gathering Heading Bring people together anywhere —…" at bounding box center [295, 40] width 143 height 228
click at [267, 116] on p "Bring people together anywhere — from patios to campsites. FIGO Firepits create…" at bounding box center [295, 111] width 132 height 28
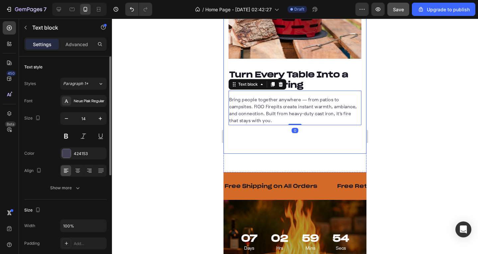
scroll to position [100, 0]
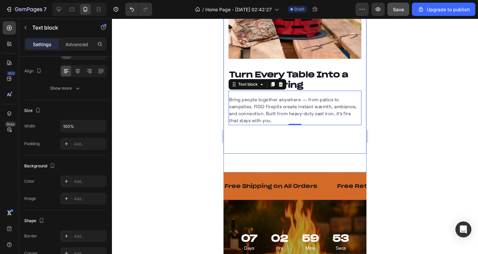
click at [276, 141] on div "Turn Every Table Into a Fire Gathering Heading Bring people together anywhere —…" at bounding box center [295, 40] width 143 height 228
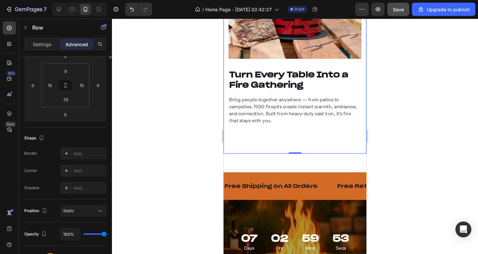
scroll to position [0, 0]
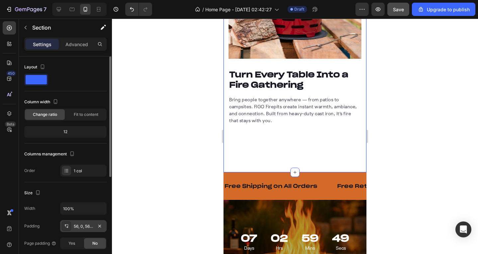
click at [71, 225] on div "56, 0, 56, 0" at bounding box center [83, 226] width 47 height 12
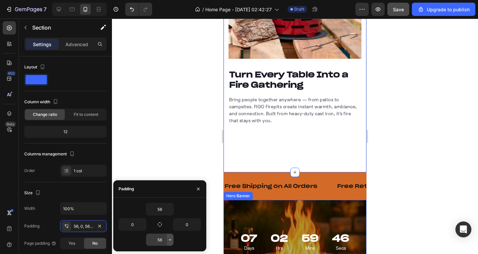
click at [169, 239] on icon "button" at bounding box center [170, 239] width 5 height 5
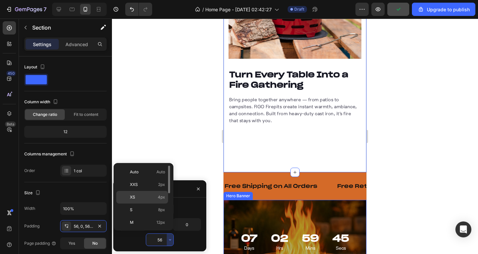
click at [151, 204] on div "XS 4px" at bounding box center [142, 210] width 52 height 13
type input "4"
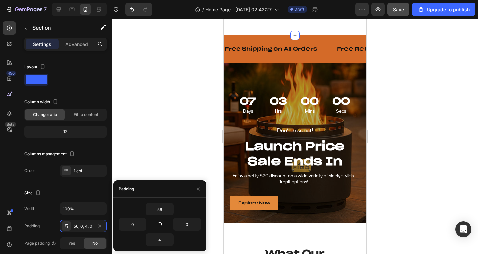
scroll to position [1297, 0]
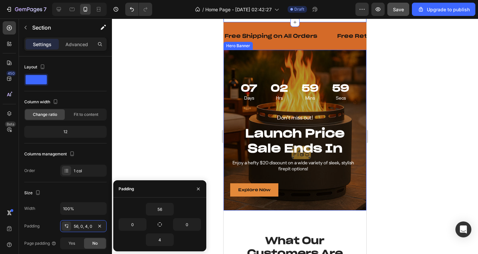
click at [285, 66] on div "Overlay" at bounding box center [295, 130] width 143 height 161
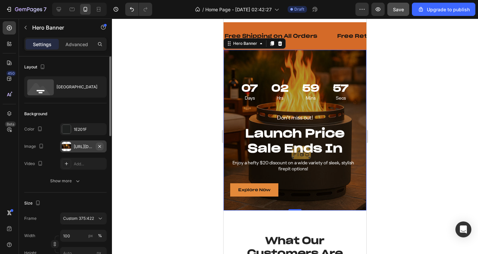
click at [98, 148] on icon "button" at bounding box center [99, 146] width 5 height 5
type input "Auto"
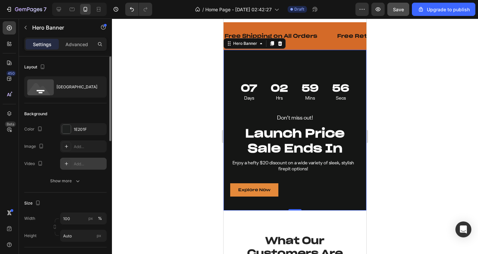
click at [71, 164] on div "Add..." at bounding box center [83, 164] width 47 height 12
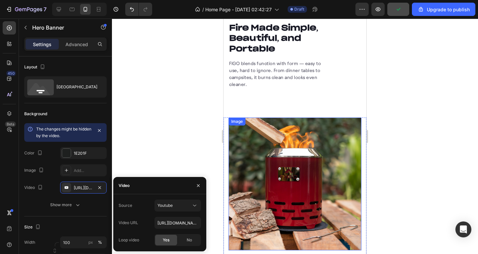
scroll to position [964, 0]
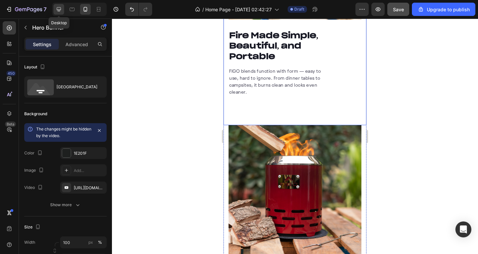
click at [62, 12] on icon at bounding box center [59, 9] width 7 height 7
type input "1360"
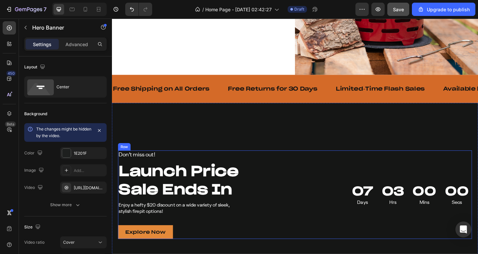
click at [322, 163] on div "07 Days 03 Hrs 00 Mins 00 Secs Countdown Timer" at bounding box center [409, 211] width 192 height 97
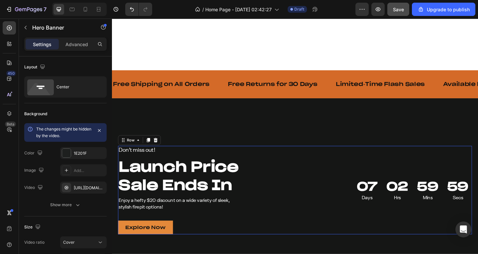
scroll to position [1263, 0]
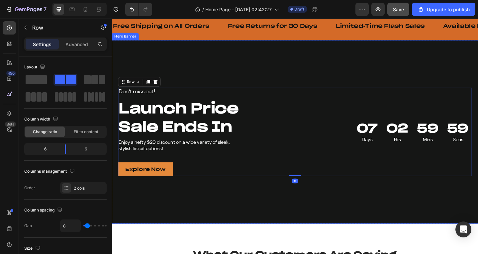
click at [240, 63] on div "Don’t miss out! Text Block Launch Price Sale Ends In Heading Enjoy a hefty $20 …" at bounding box center [311, 142] width 399 height 200
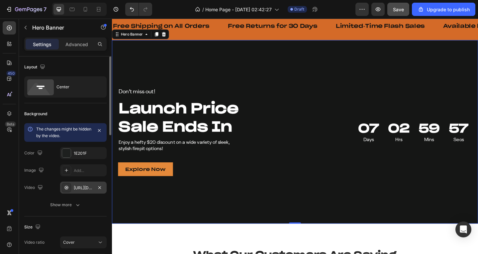
click at [74, 187] on div "[URL][DOMAIN_NAME]" at bounding box center [83, 188] width 19 height 6
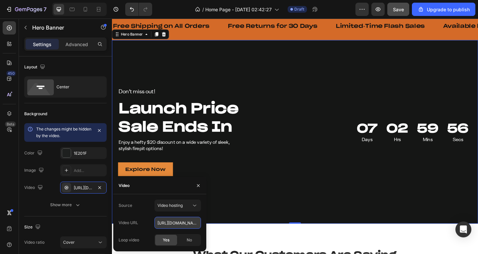
click at [170, 225] on input "[URL][DOMAIN_NAME]" at bounding box center [178, 223] width 47 height 12
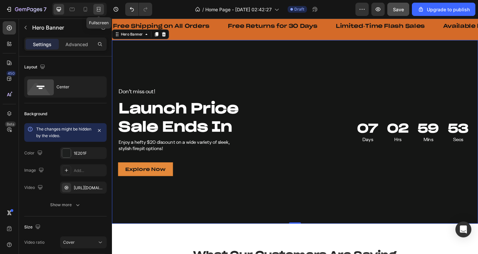
click at [101, 10] on icon at bounding box center [98, 9] width 7 height 7
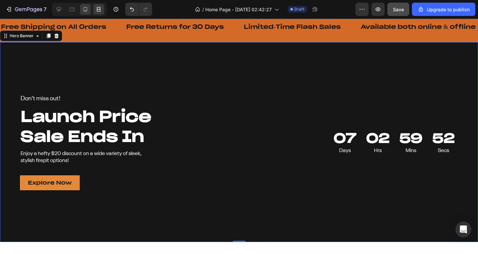
click at [86, 12] on icon at bounding box center [85, 9] width 7 height 7
type input "100%"
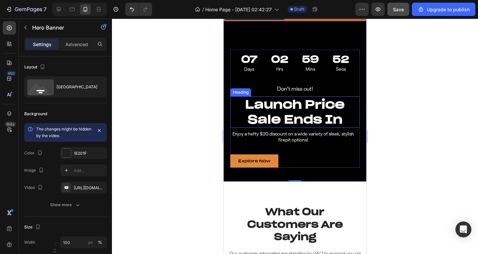
scroll to position [1232, 0]
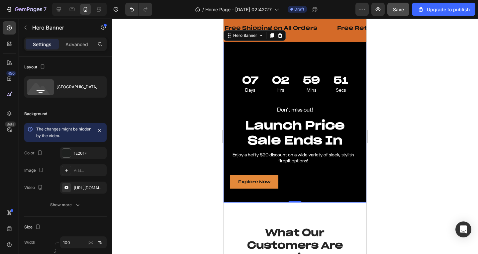
click at [259, 53] on div "Overlay" at bounding box center [295, 122] width 143 height 161
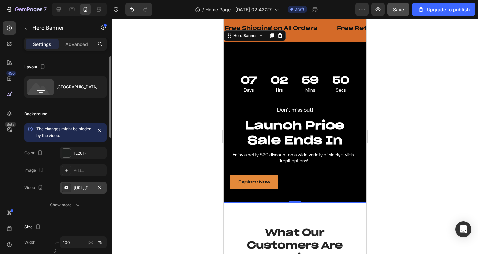
click at [80, 190] on div "[URL][DOMAIN_NAME]" at bounding box center [83, 188] width 19 height 6
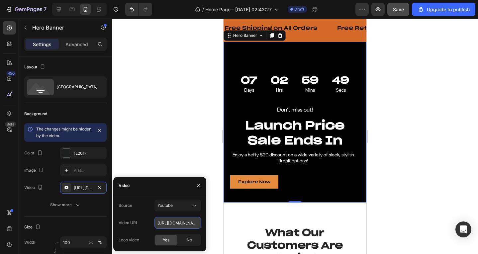
click at [168, 222] on input "[URL][DOMAIN_NAME]" at bounding box center [178, 223] width 47 height 12
click at [171, 207] on span "Youtube" at bounding box center [165, 205] width 15 height 5
click at [170, 223] on span "Video hosting" at bounding box center [170, 222] width 25 height 6
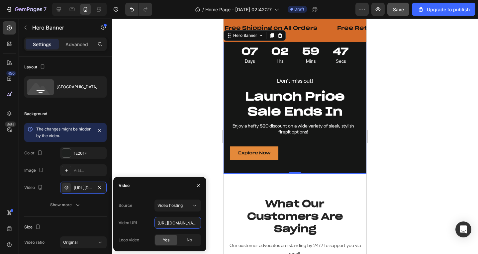
click at [170, 223] on input "[URL][DOMAIN_NAME]" at bounding box center [178, 223] width 47 height 12
paste input "[DOMAIN_NAME][URL]"
type input "[URL][DOMAIN_NAME]"
click at [49, 185] on div "Video [URL][DOMAIN_NAME]" at bounding box center [65, 188] width 82 height 12
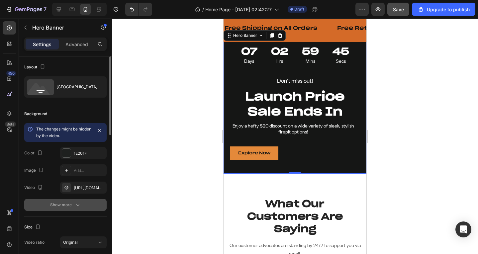
scroll to position [0, 0]
click at [52, 205] on div "Show more" at bounding box center [65, 205] width 31 height 7
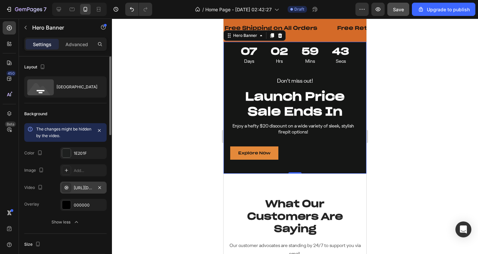
scroll to position [66, 0]
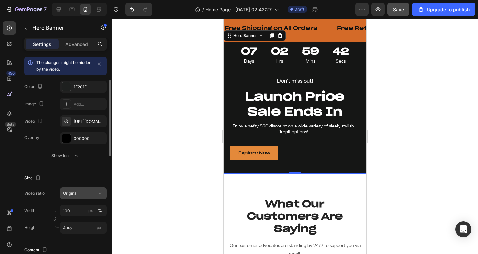
click at [70, 192] on span "Original" at bounding box center [70, 194] width 15 height 6
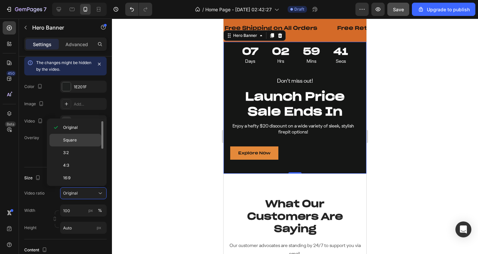
click at [66, 139] on span "Square" at bounding box center [70, 140] width 14 height 6
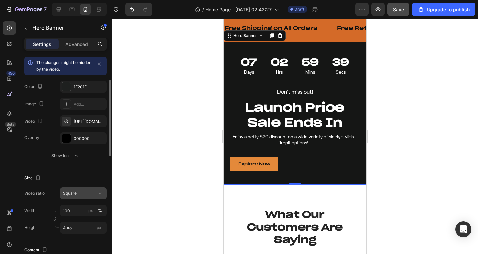
click at [83, 196] on div "Square" at bounding box center [80, 194] width 34 height 6
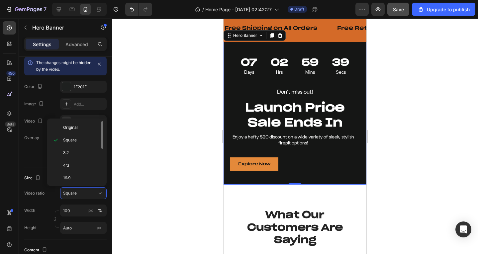
scroll to position [77, 0]
click at [75, 173] on div "Custom" at bounding box center [76, 177] width 52 height 13
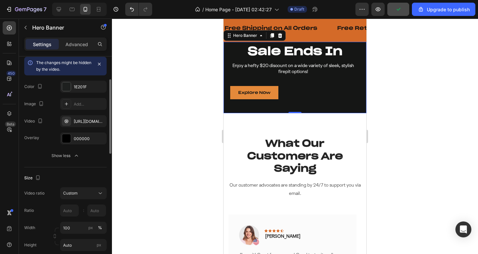
click at [80, 185] on div "Size Video ratio Custom Ratio : Width 100 px % Height Auto px" at bounding box center [65, 212] width 82 height 89
click at [82, 190] on button "Custom" at bounding box center [83, 194] width 47 height 12
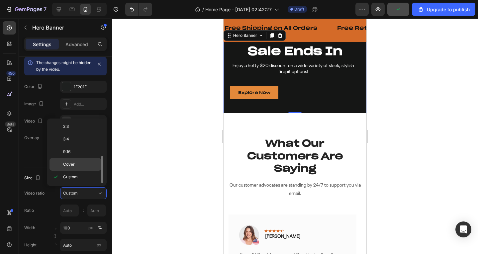
click at [77, 164] on p "Cover" at bounding box center [80, 165] width 35 height 6
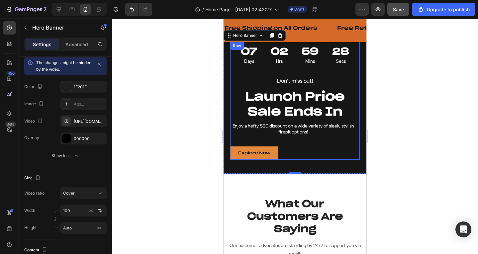
click at [237, 88] on div "Don’t miss out! Text Block Launch Price Sale Ends In Heading Enjoy a hefty $20 …" at bounding box center [295, 118] width 130 height 83
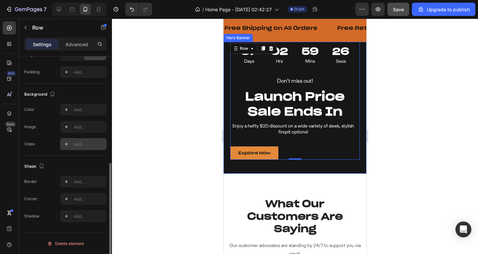
scroll to position [0, 0]
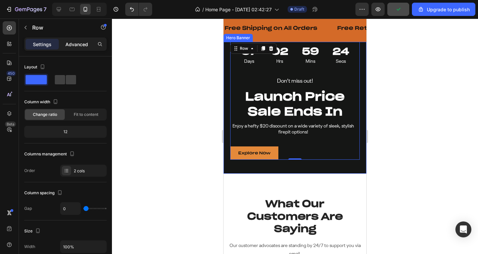
click at [73, 48] on div "Advanced" at bounding box center [76, 44] width 33 height 11
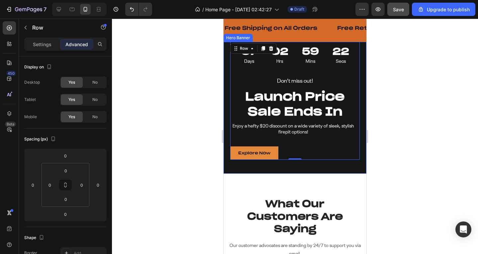
click at [226, 67] on div "Don’t miss out! Text Block Launch Price Sale Ends In Heading Enjoy a hefty $20 …" at bounding box center [295, 108] width 143 height 132
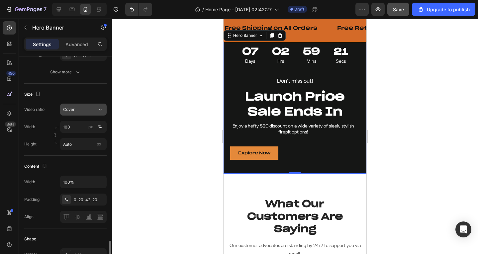
scroll to position [233, 0]
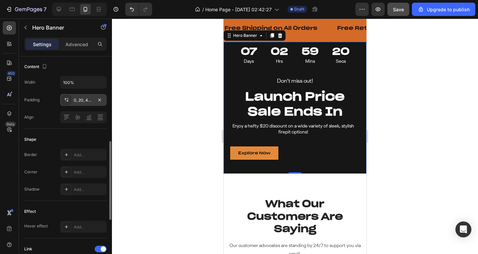
click at [82, 100] on div "0, 20, 42, 20" at bounding box center [83, 100] width 19 height 6
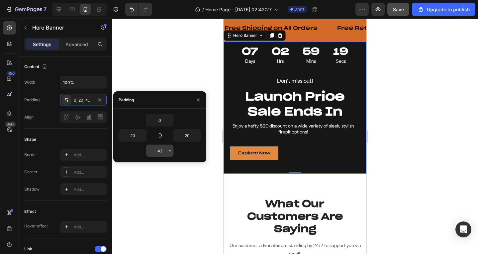
click at [159, 152] on input "42" at bounding box center [159, 151] width 27 height 12
click at [159, 121] on input "0" at bounding box center [159, 120] width 27 height 12
paste input "42"
type input "42"
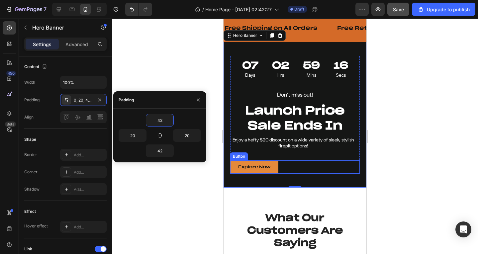
drag, startPoint x: 289, startPoint y: 169, endPoint x: 238, endPoint y: 164, distance: 50.9
click at [289, 169] on div "Explore Now Button" at bounding box center [295, 167] width 130 height 13
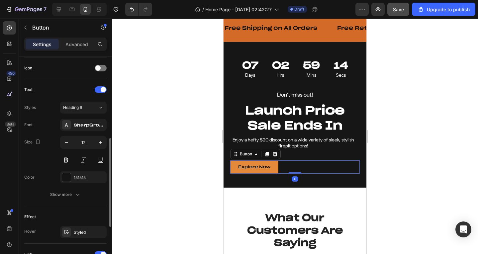
scroll to position [299, 0]
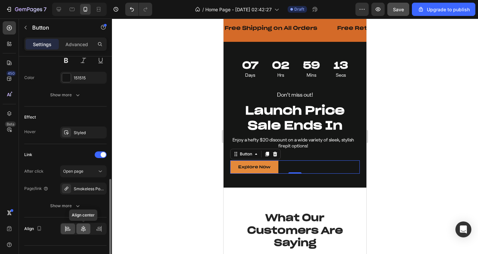
click at [85, 229] on icon at bounding box center [83, 229] width 7 height 7
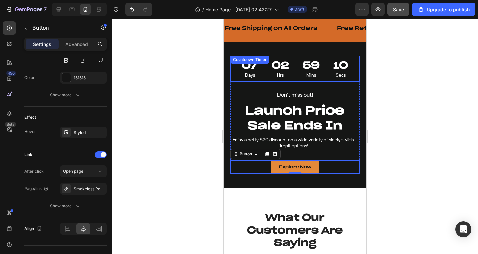
click at [289, 76] on div "02 Hrs" at bounding box center [280, 69] width 29 height 26
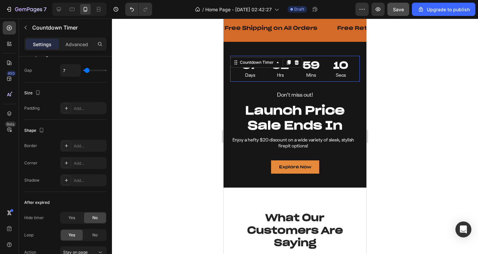
scroll to position [0, 0]
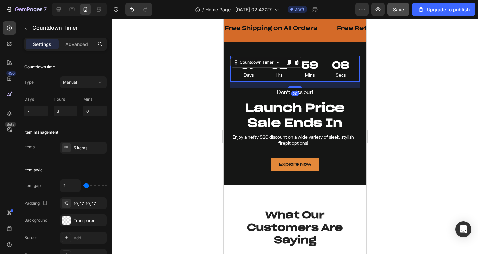
click at [297, 87] on div at bounding box center [295, 87] width 13 height 2
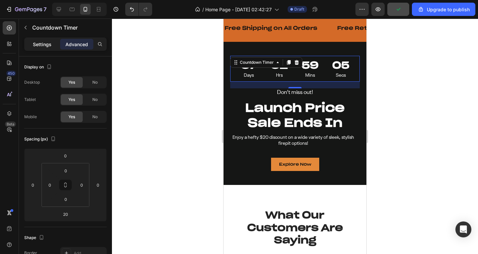
click at [42, 46] on p "Settings" at bounding box center [42, 44] width 19 height 7
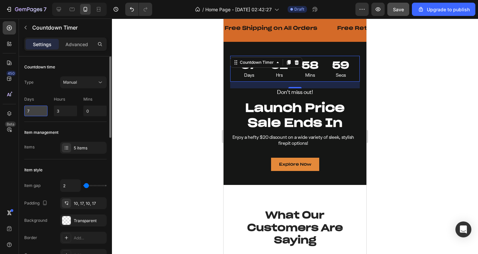
click at [38, 113] on input "7" at bounding box center [35, 111] width 23 height 11
type input "20"
click at [60, 110] on input "3" at bounding box center [65, 111] width 23 height 11
type input "6"
click at [85, 133] on div "Item management" at bounding box center [65, 132] width 82 height 11
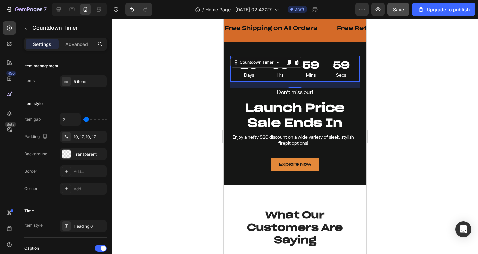
scroll to position [199, 0]
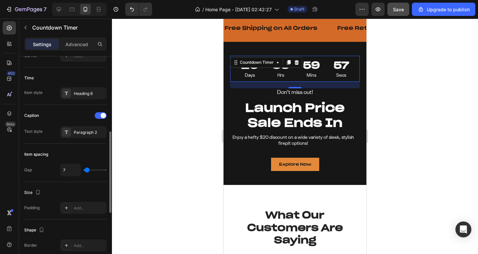
click at [68, 141] on div "Caption Text style Paragraph 2" at bounding box center [65, 124] width 82 height 39
click at [79, 132] on div "Paragraph 2" at bounding box center [89, 133] width 31 height 6
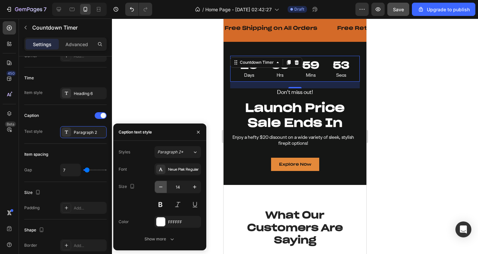
click at [159, 190] on icon "button" at bounding box center [161, 187] width 7 height 7
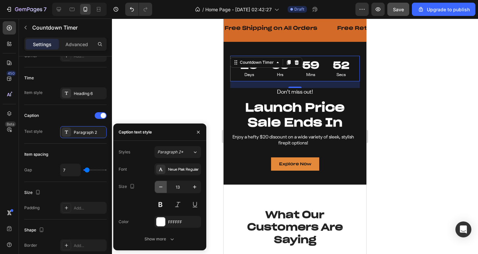
click at [158, 191] on button "button" at bounding box center [161, 187] width 12 height 12
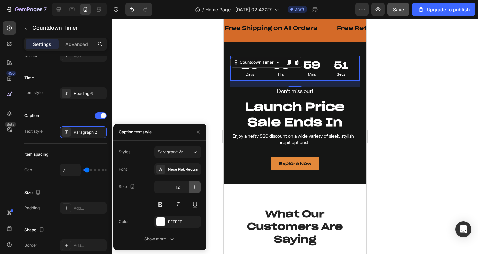
click at [199, 188] on button "button" at bounding box center [195, 187] width 12 height 12
type input "13"
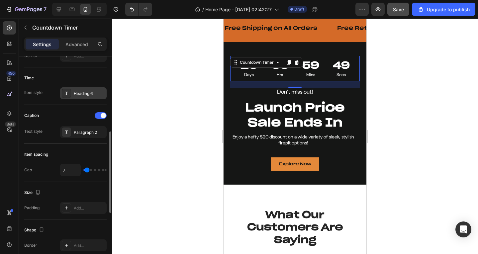
click at [82, 95] on div "Heading 6" at bounding box center [89, 94] width 31 height 6
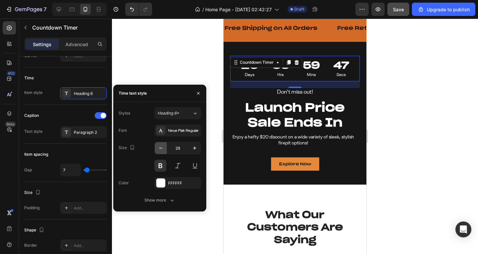
click at [161, 149] on icon "button" at bounding box center [161, 148] width 7 height 7
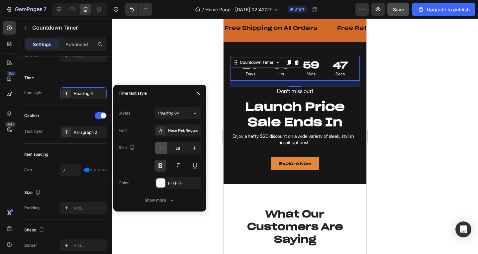
click at [161, 149] on icon "button" at bounding box center [161, 148] width 7 height 7
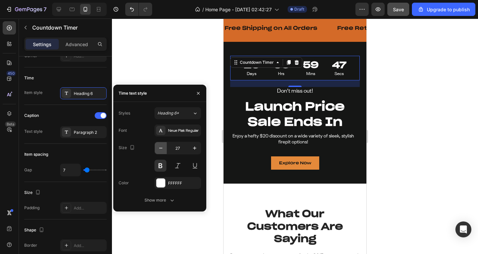
click at [161, 149] on icon "button" at bounding box center [161, 148] width 7 height 7
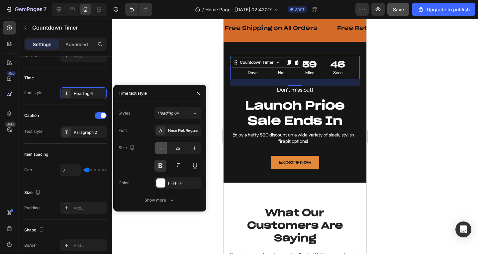
click at [161, 149] on icon "button" at bounding box center [161, 148] width 7 height 7
type input "24"
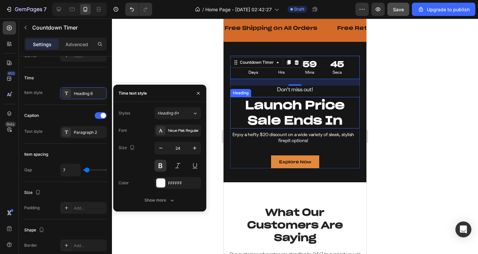
click at [300, 111] on strong "Launch Price" at bounding box center [295, 105] width 100 height 15
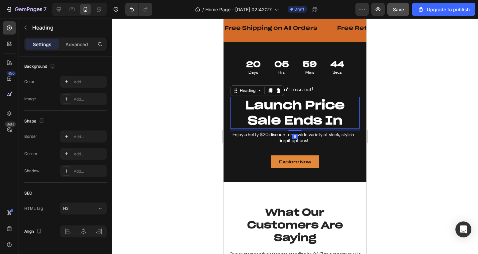
scroll to position [0, 0]
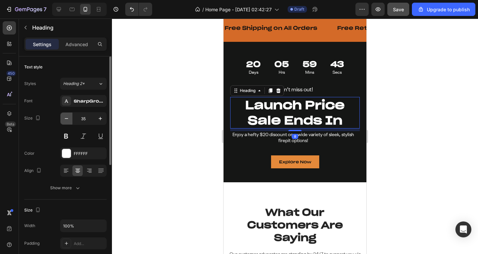
click at [66, 119] on icon "button" at bounding box center [66, 118] width 3 height 1
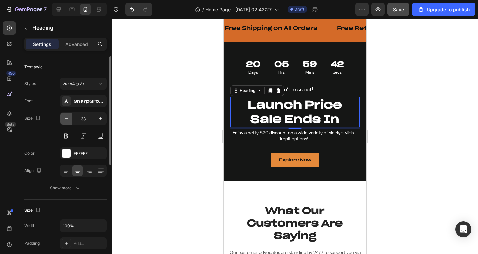
click at [63, 120] on button "button" at bounding box center [67, 119] width 12 height 12
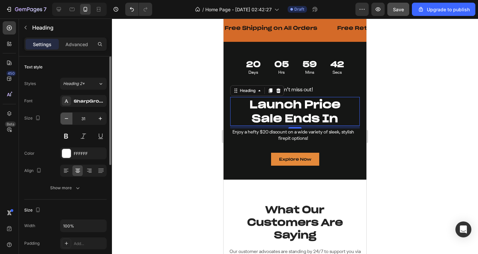
click at [63, 120] on button "button" at bounding box center [67, 119] width 12 height 12
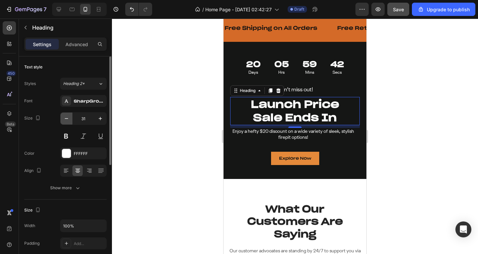
type input "30"
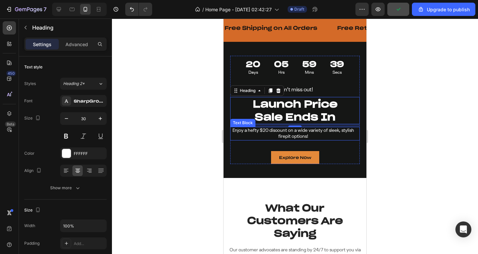
click at [309, 139] on p "Enjoy a hefty $20 discount on a wide variety of sleek, stylish firepit options!" at bounding box center [293, 134] width 125 height 12
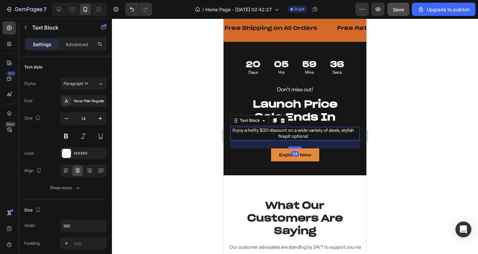
click at [292, 148] on div at bounding box center [295, 148] width 13 height 2
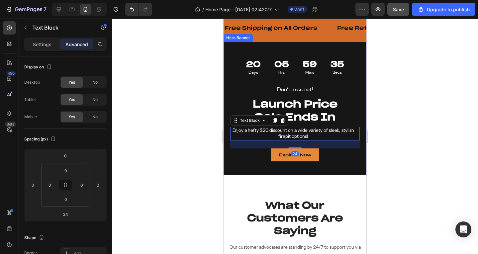
click at [319, 169] on div "Don’t miss out! Text Block Launch Price Sale Ends In Heading Enjoy a hefty $20 …" at bounding box center [295, 109] width 143 height 134
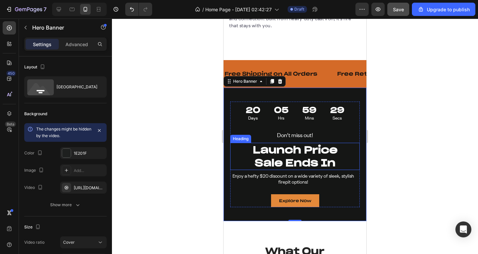
scroll to position [1265, 0]
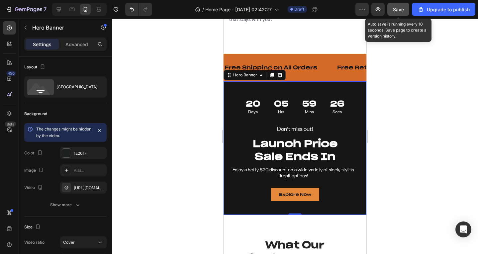
click at [404, 10] on span "Save" at bounding box center [398, 10] width 11 height 6
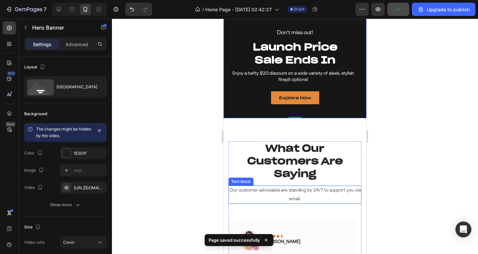
scroll to position [1431, 0]
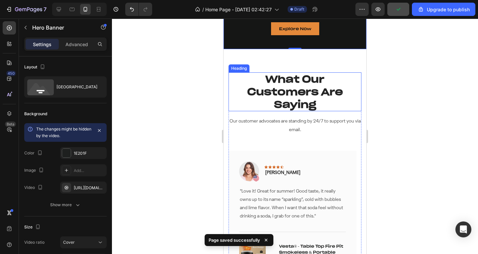
click at [289, 87] on p "What Our Customers Are Saying" at bounding box center [295, 92] width 132 height 38
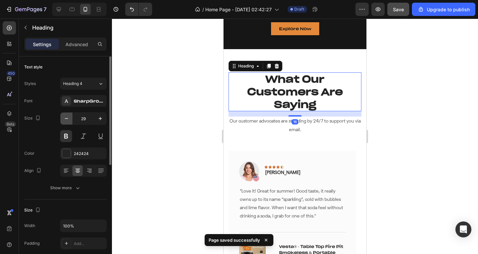
click at [70, 115] on button "button" at bounding box center [67, 119] width 12 height 12
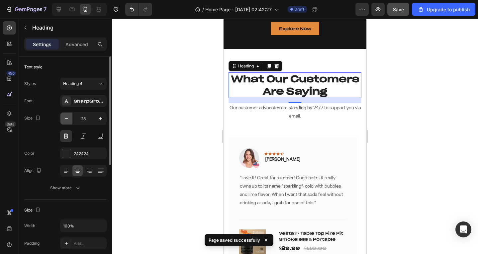
click at [70, 115] on button "button" at bounding box center [67, 119] width 12 height 12
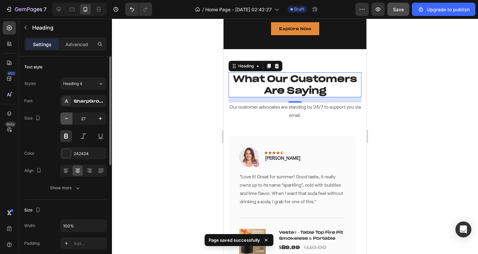
click at [70, 115] on button "button" at bounding box center [67, 119] width 12 height 12
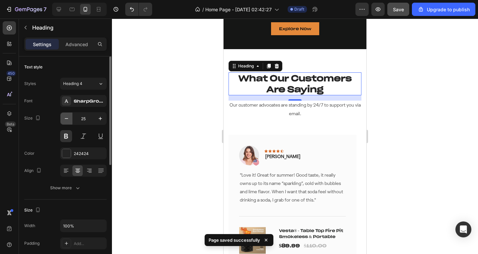
click at [70, 115] on button "button" at bounding box center [67, 119] width 12 height 12
type input "24"
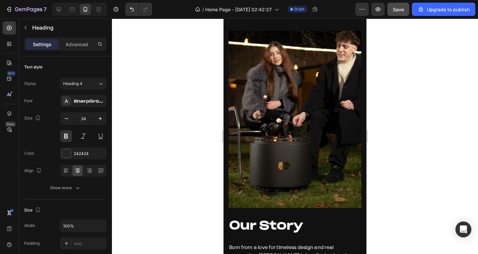
scroll to position [1764, 0]
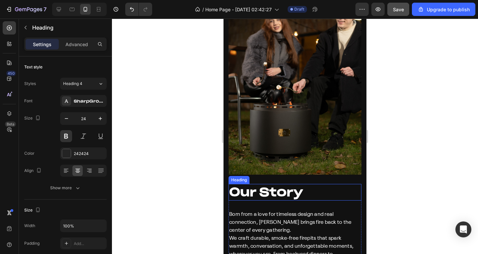
click at [266, 185] on strong "Our Story" at bounding box center [266, 192] width 74 height 15
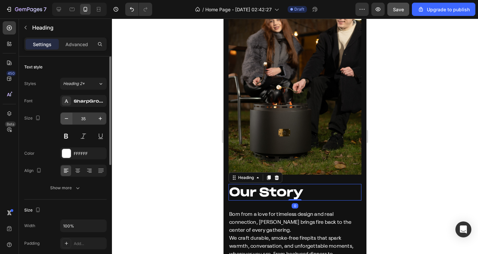
click at [72, 119] on button "button" at bounding box center [67, 119] width 12 height 12
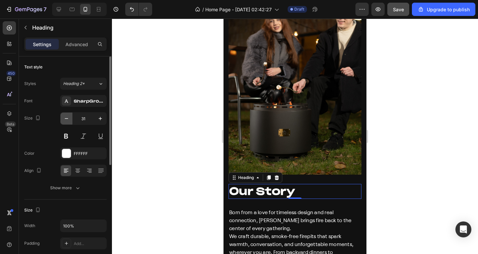
click at [72, 119] on button "button" at bounding box center [67, 119] width 12 height 12
type input "30"
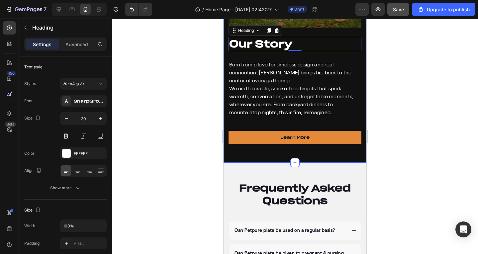
scroll to position [1930, 0]
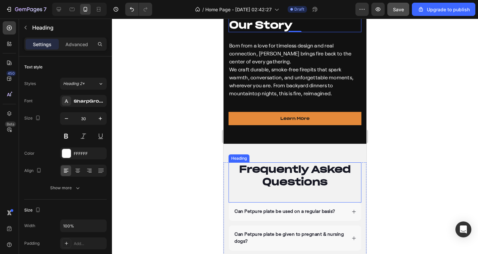
drag, startPoint x: 303, startPoint y: 179, endPoint x: 293, endPoint y: 178, distance: 9.7
click at [303, 179] on p "Frequently Asked Questions" at bounding box center [295, 175] width 132 height 25
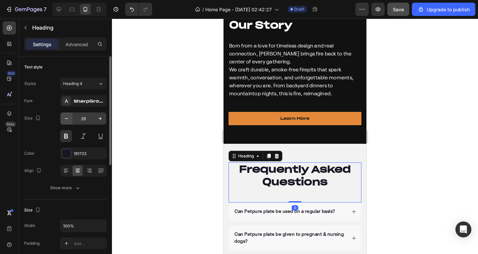
click at [68, 120] on icon "button" at bounding box center [66, 118] width 7 height 7
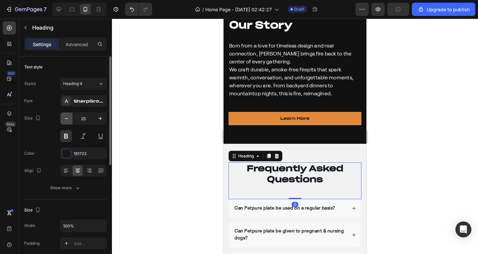
click at [68, 120] on icon "button" at bounding box center [66, 118] width 7 height 7
type input "24"
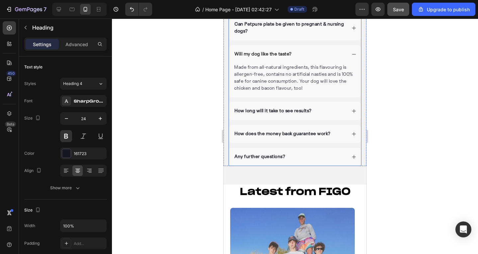
scroll to position [2229, 0]
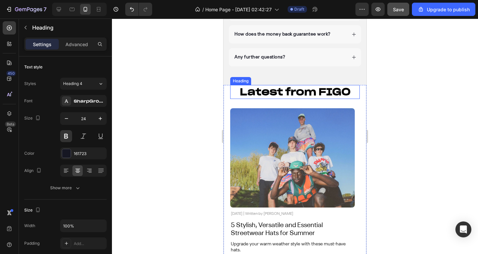
click at [277, 93] on h2 "Latest from FIGO" at bounding box center [295, 92] width 130 height 14
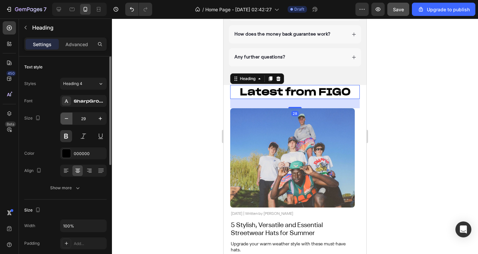
click at [68, 119] on icon "button" at bounding box center [66, 118] width 7 height 7
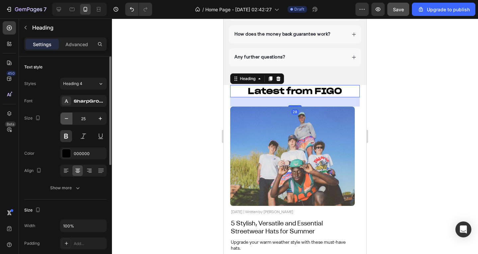
drag, startPoint x: 68, startPoint y: 119, endPoint x: 43, endPoint y: 85, distance: 42.1
click at [68, 119] on icon "button" at bounding box center [66, 118] width 7 height 7
type input "24"
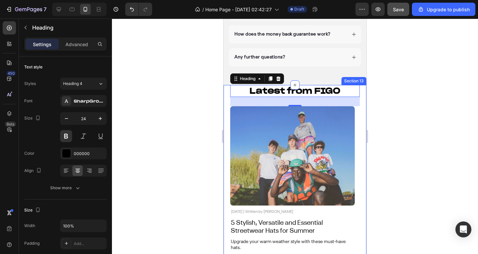
click at [359, 100] on div "Latest from FIGO Heading 28 Image [DATE] | Written by [PERSON_NAME] Text Block …" at bounding box center [295, 181] width 143 height 193
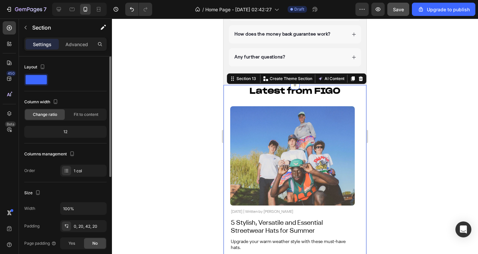
scroll to position [133, 0]
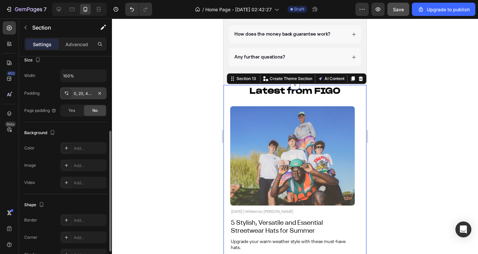
click at [85, 95] on div "0, 20, 42, 20" at bounding box center [83, 94] width 19 height 6
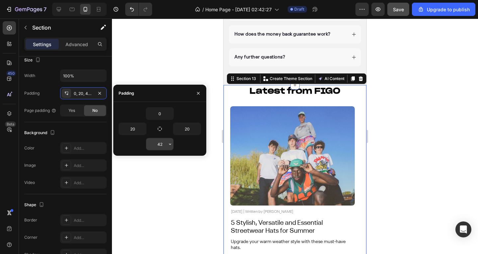
click at [165, 144] on input "42" at bounding box center [159, 144] width 27 height 12
click at [155, 112] on input "0" at bounding box center [159, 114] width 27 height 12
paste input "42"
type input "42"
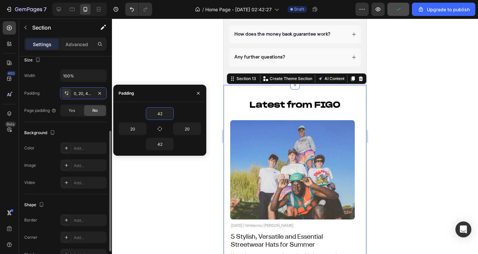
click at [75, 123] on div "Background The changes might be hidden by the video. Color Add... Image Add... …" at bounding box center [65, 158] width 82 height 72
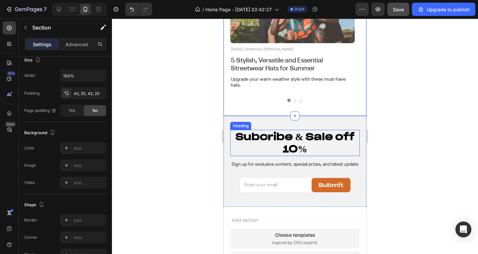
scroll to position [2400, 0]
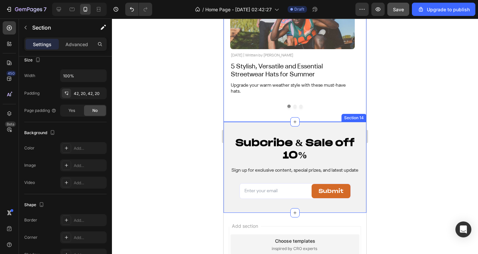
click at [292, 149] on h2 "Subcribe & Sale off 10%" at bounding box center [295, 149] width 130 height 26
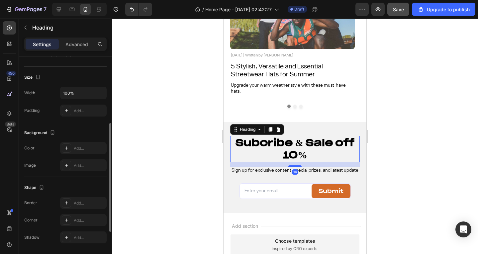
scroll to position [0, 0]
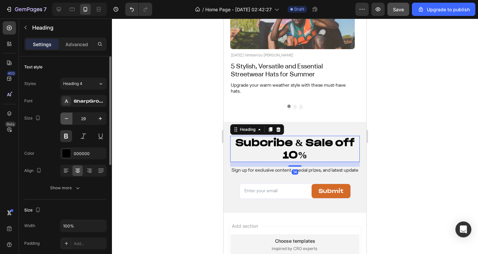
click at [70, 114] on button "button" at bounding box center [67, 119] width 12 height 12
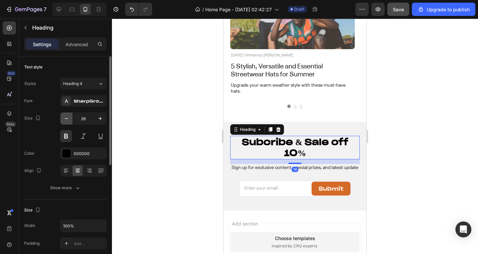
click at [70, 114] on button "button" at bounding box center [67, 119] width 12 height 12
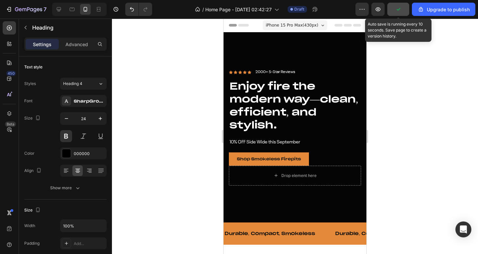
click at [395, 9] on button "button" at bounding box center [399, 9] width 22 height 13
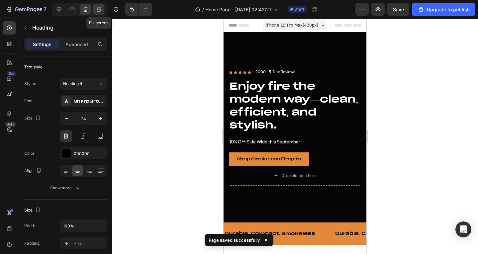
click at [99, 8] on icon at bounding box center [98, 9] width 7 height 7
type input "32"
type input "1200"
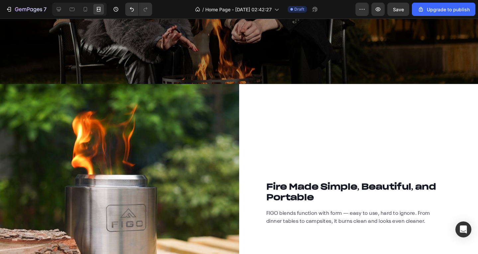
scroll to position [1130, 0]
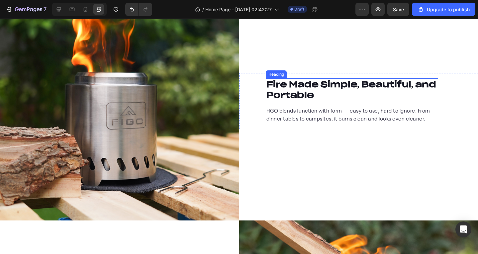
click at [280, 85] on h2 "Fire Made Simple, Beautiful, and Portable" at bounding box center [352, 89] width 173 height 23
click at [56, 9] on icon at bounding box center [59, 9] width 7 height 7
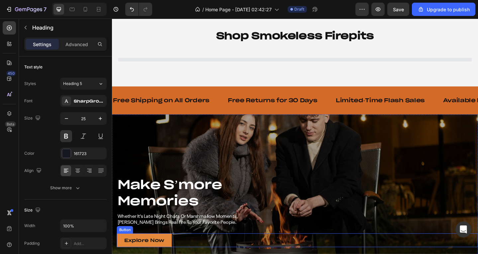
scroll to position [366, 0]
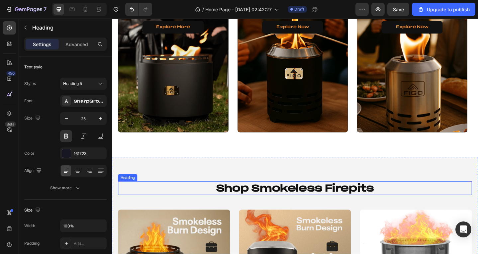
click at [268, 200] on h2 "shop smokeless firepits" at bounding box center [312, 203] width 386 height 15
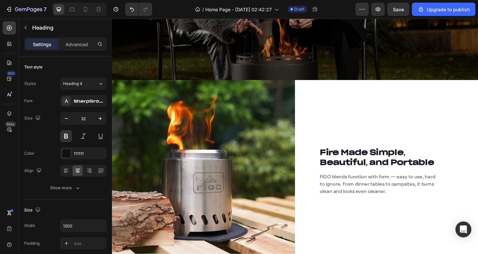
scroll to position [964, 0]
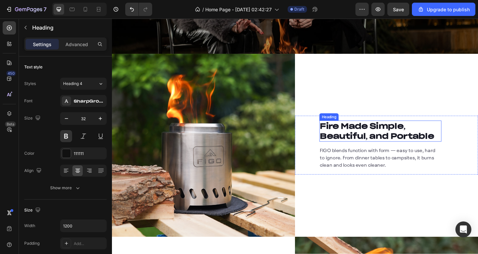
click at [393, 145] on h2 "Fire Made Simple, Beautiful, and Portable" at bounding box center [404, 141] width 133 height 23
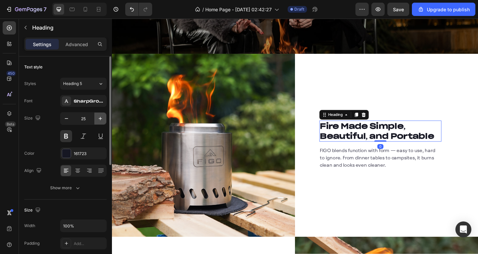
click at [96, 117] on button "button" at bounding box center [100, 119] width 12 height 12
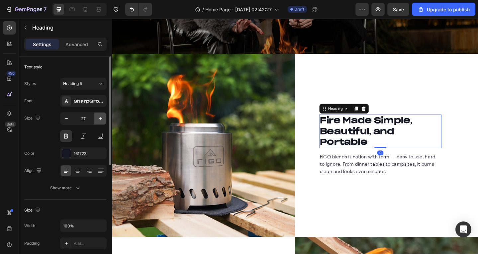
click at [96, 117] on button "button" at bounding box center [100, 119] width 12 height 12
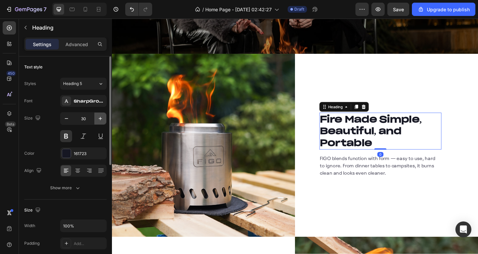
click at [96, 117] on button "button" at bounding box center [100, 119] width 12 height 12
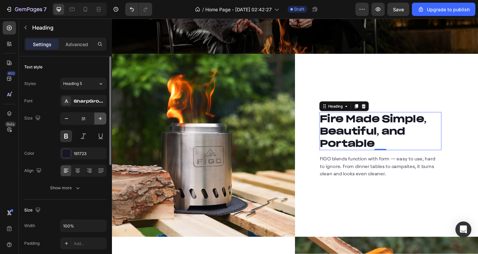
click at [96, 117] on button "button" at bounding box center [100, 119] width 12 height 12
type input "32"
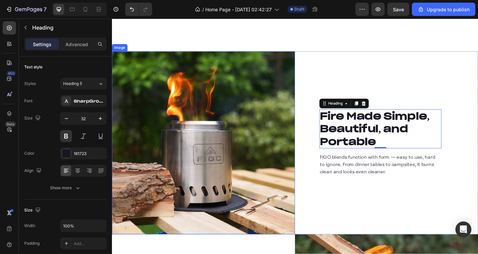
scroll to position [1130, 0]
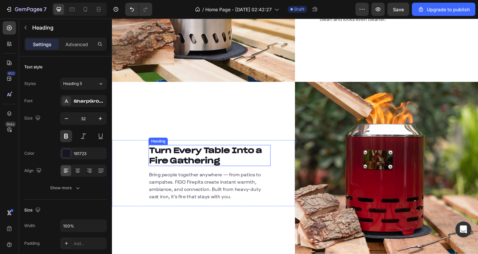
click at [205, 163] on h2 "Turn Every Table Into a Fire Gathering" at bounding box center [218, 168] width 133 height 23
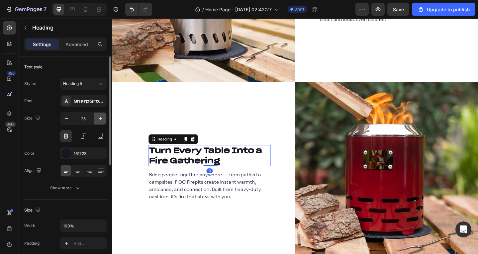
click at [97, 118] on button "button" at bounding box center [100, 119] width 12 height 12
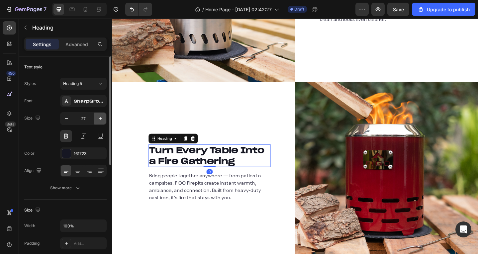
click at [97, 118] on button "button" at bounding box center [100, 119] width 12 height 12
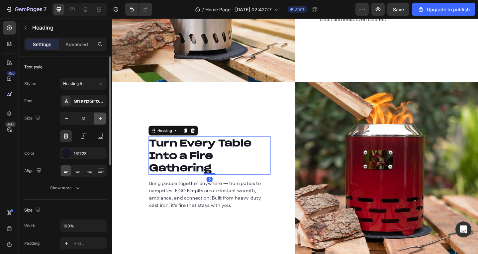
click at [97, 118] on button "button" at bounding box center [100, 119] width 12 height 12
type input "32"
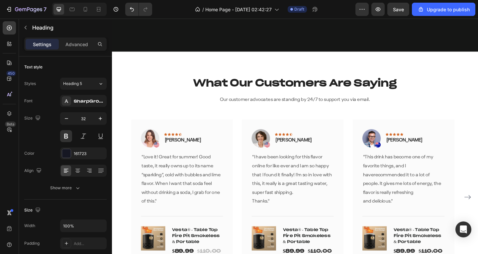
scroll to position [1596, 0]
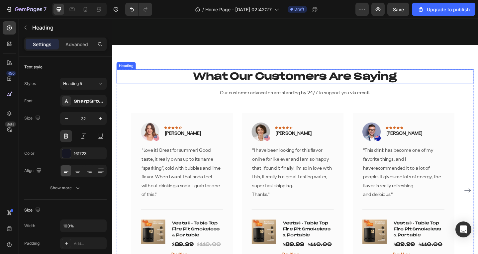
click at [268, 81] on p "What Our Customers Are Saying" at bounding box center [312, 82] width 388 height 14
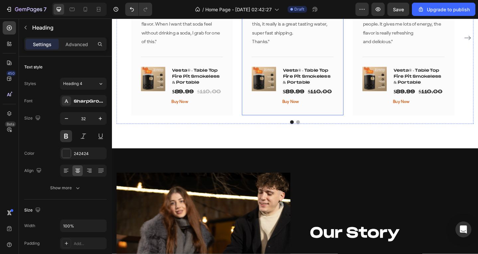
scroll to position [1829, 0]
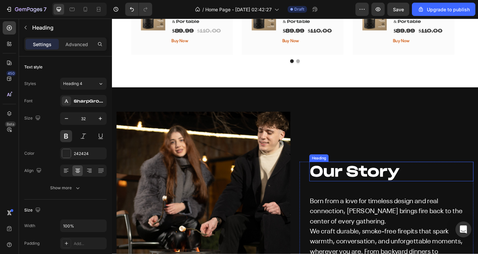
click at [355, 187] on strong "Our Story" at bounding box center [376, 186] width 97 height 20
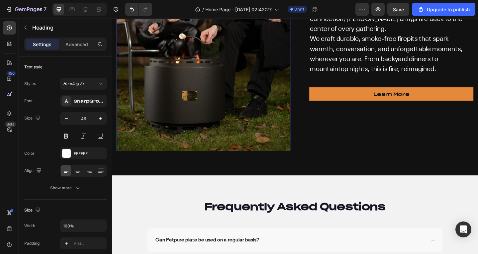
scroll to position [2061, 0]
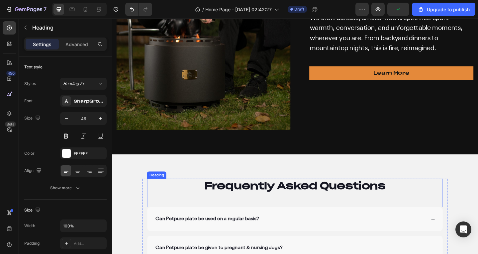
click at [307, 195] on p "Frequently Asked Questions" at bounding box center [311, 201] width 321 height 14
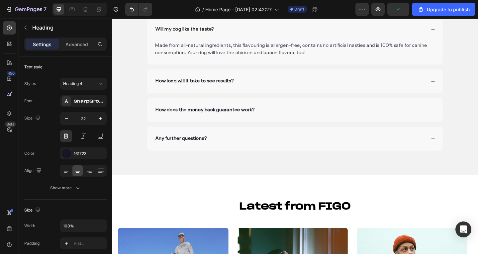
scroll to position [2427, 0]
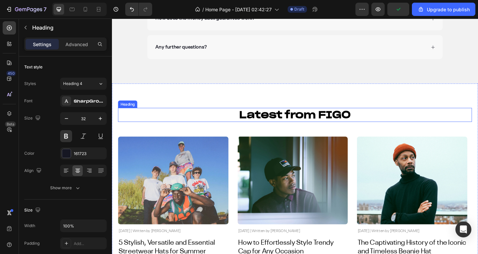
click at [319, 129] on h2 "Latest from FIGO" at bounding box center [312, 123] width 386 height 15
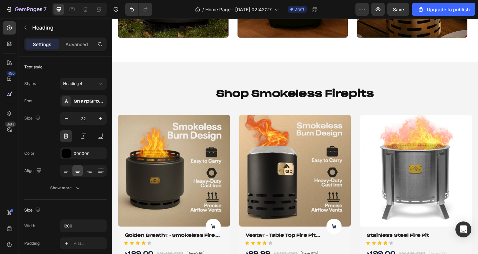
scroll to position [499, 0]
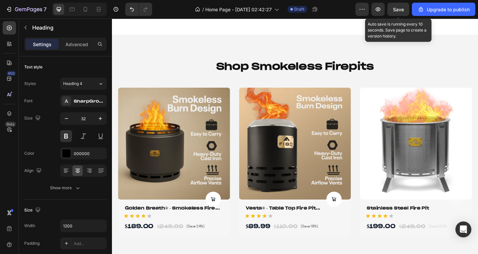
click at [398, 9] on span "Save" at bounding box center [398, 10] width 11 height 6
